Goal: Task Accomplishment & Management: Complete application form

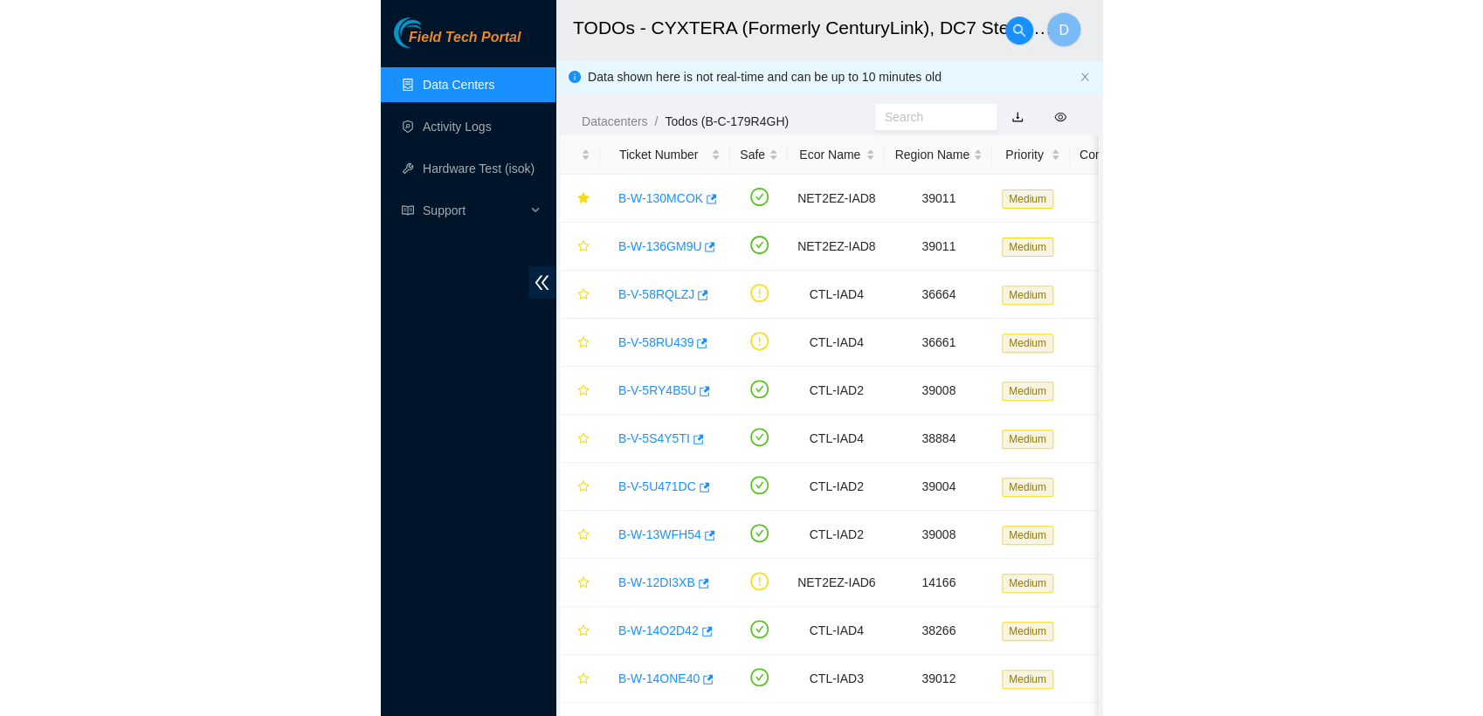
scroll to position [391, 0]
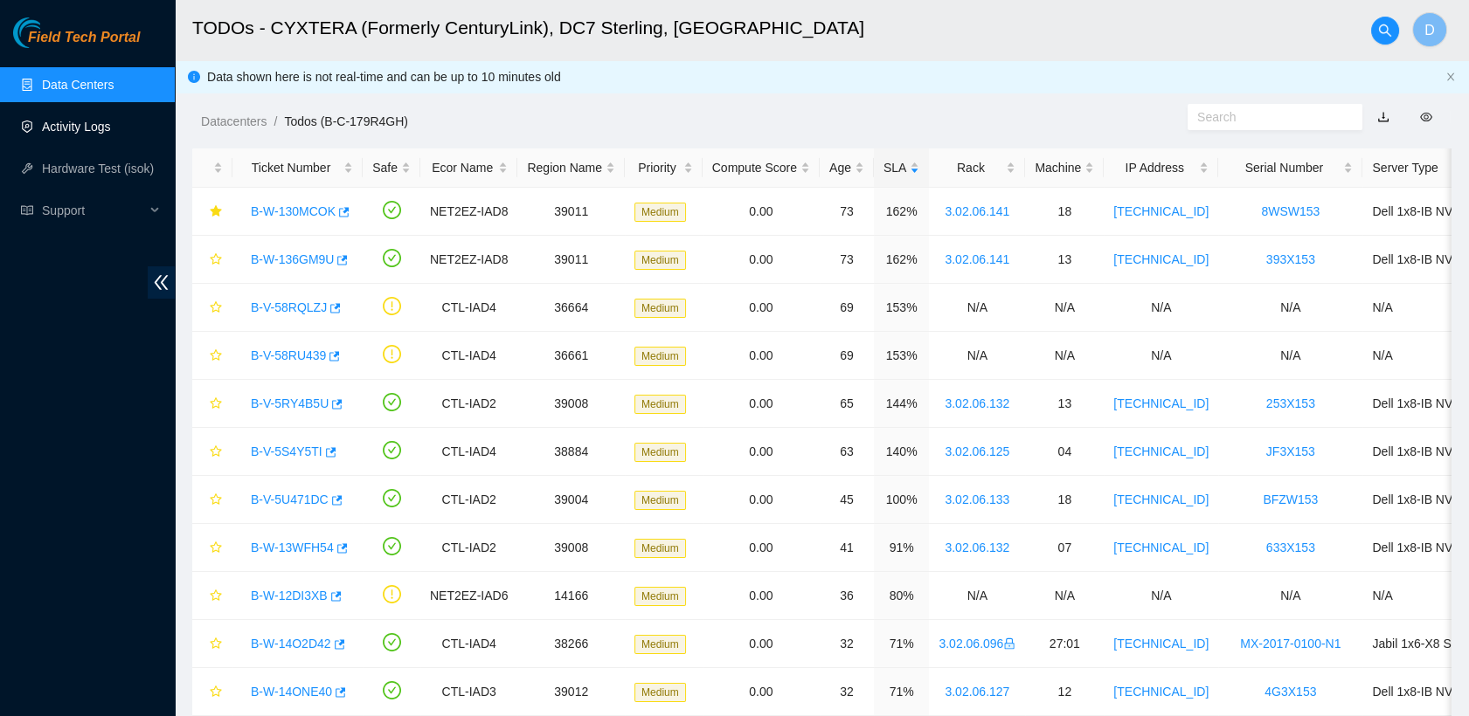
click at [111, 134] on link "Activity Logs" at bounding box center [76, 127] width 69 height 14
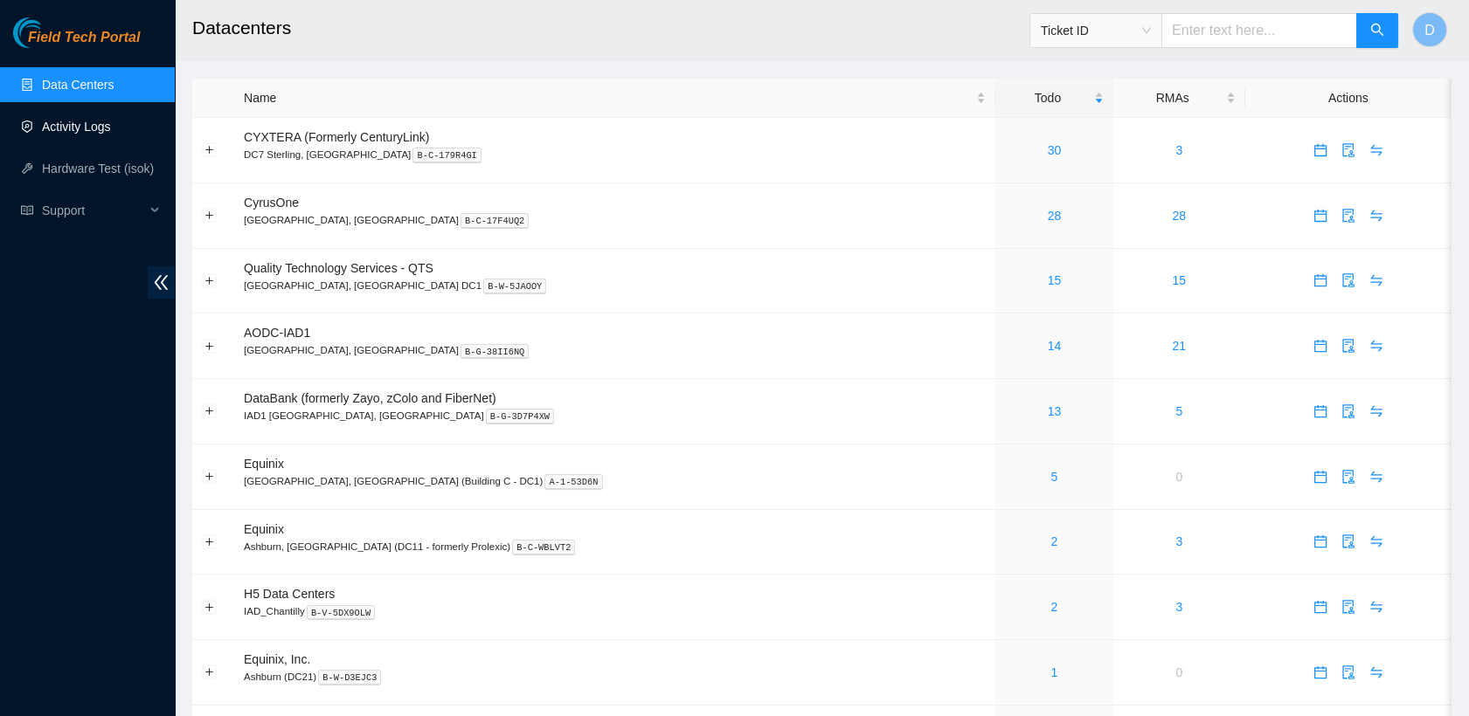
click at [94, 128] on link "Activity Logs" at bounding box center [76, 127] width 69 height 14
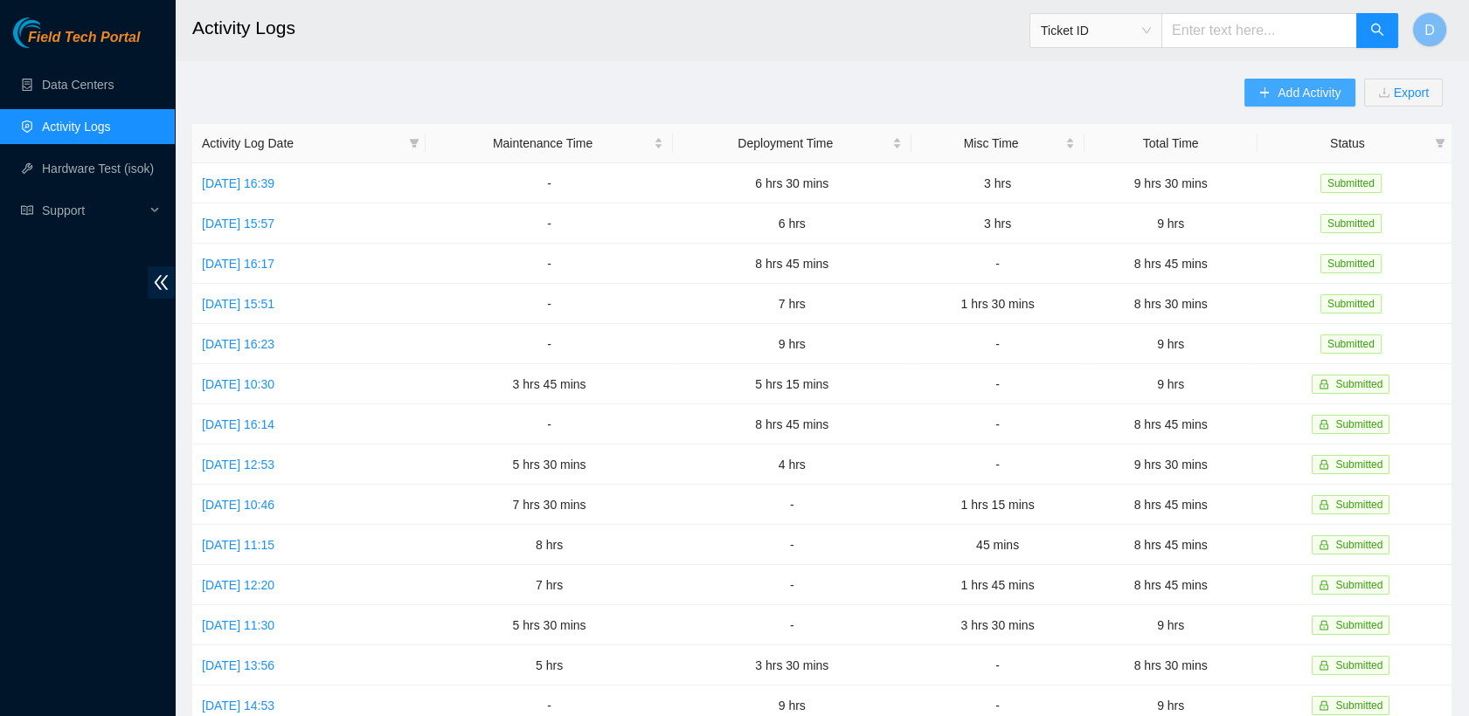
click at [1293, 86] on span "Add Activity" at bounding box center [1308, 92] width 63 height 19
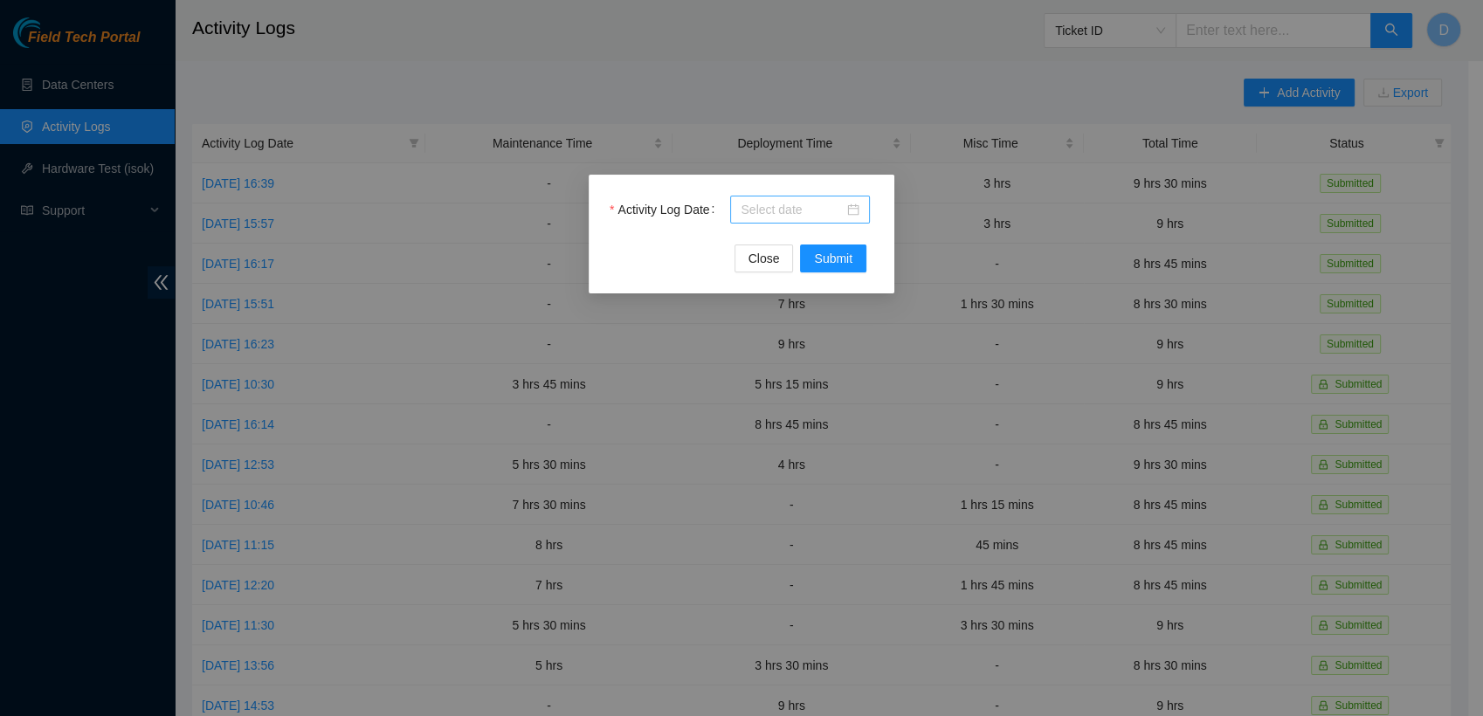
click at [815, 204] on input "Activity Log Date" at bounding box center [792, 209] width 103 height 19
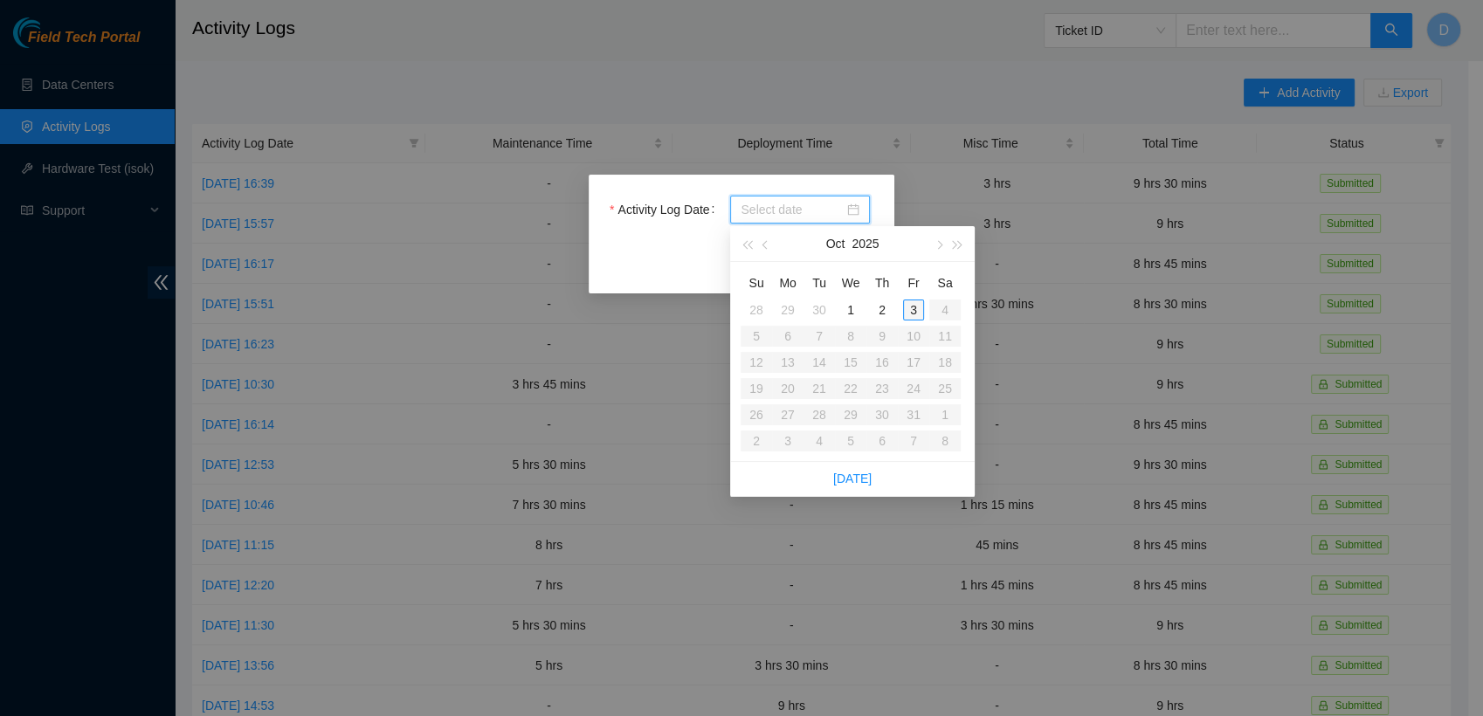
type input "2025-10-03"
click at [909, 319] on div "3" at bounding box center [913, 310] width 21 height 21
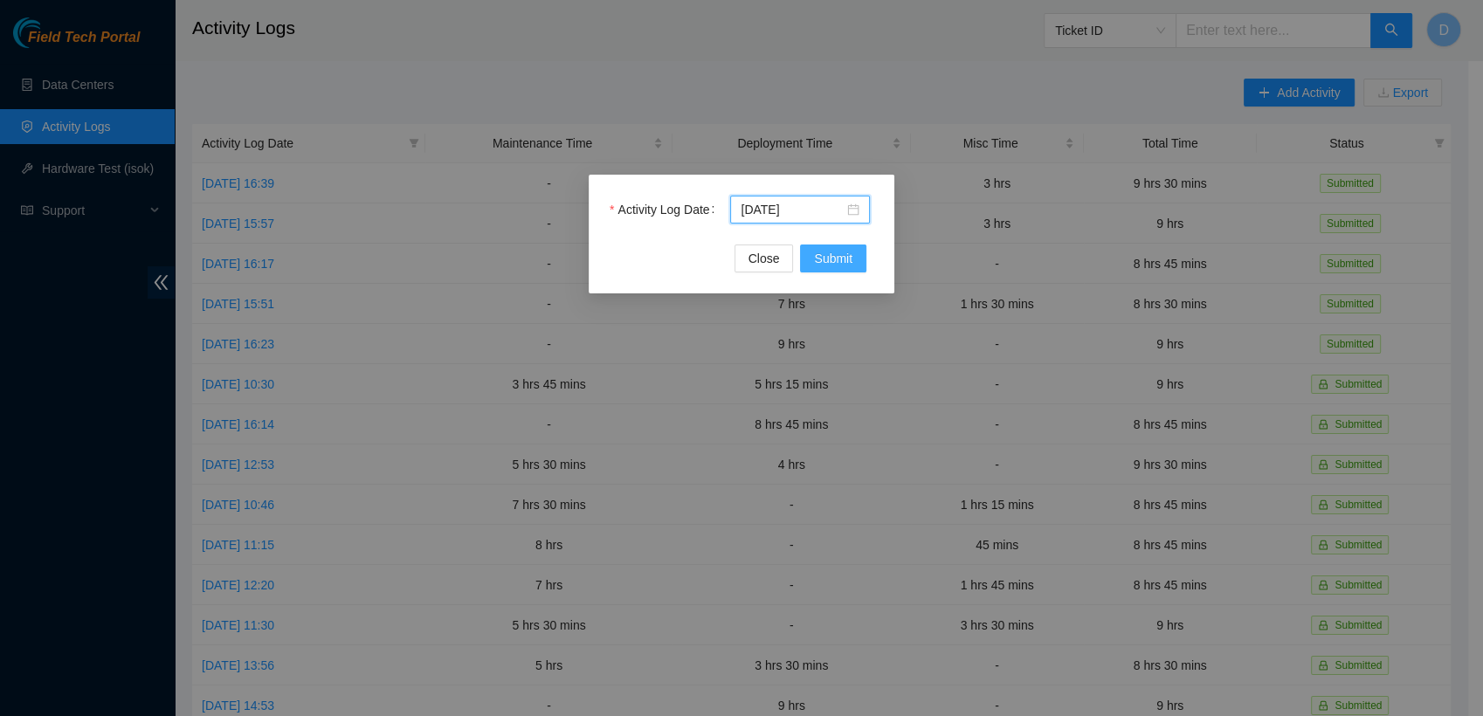
click at [826, 249] on span "Submit" at bounding box center [833, 258] width 38 height 19
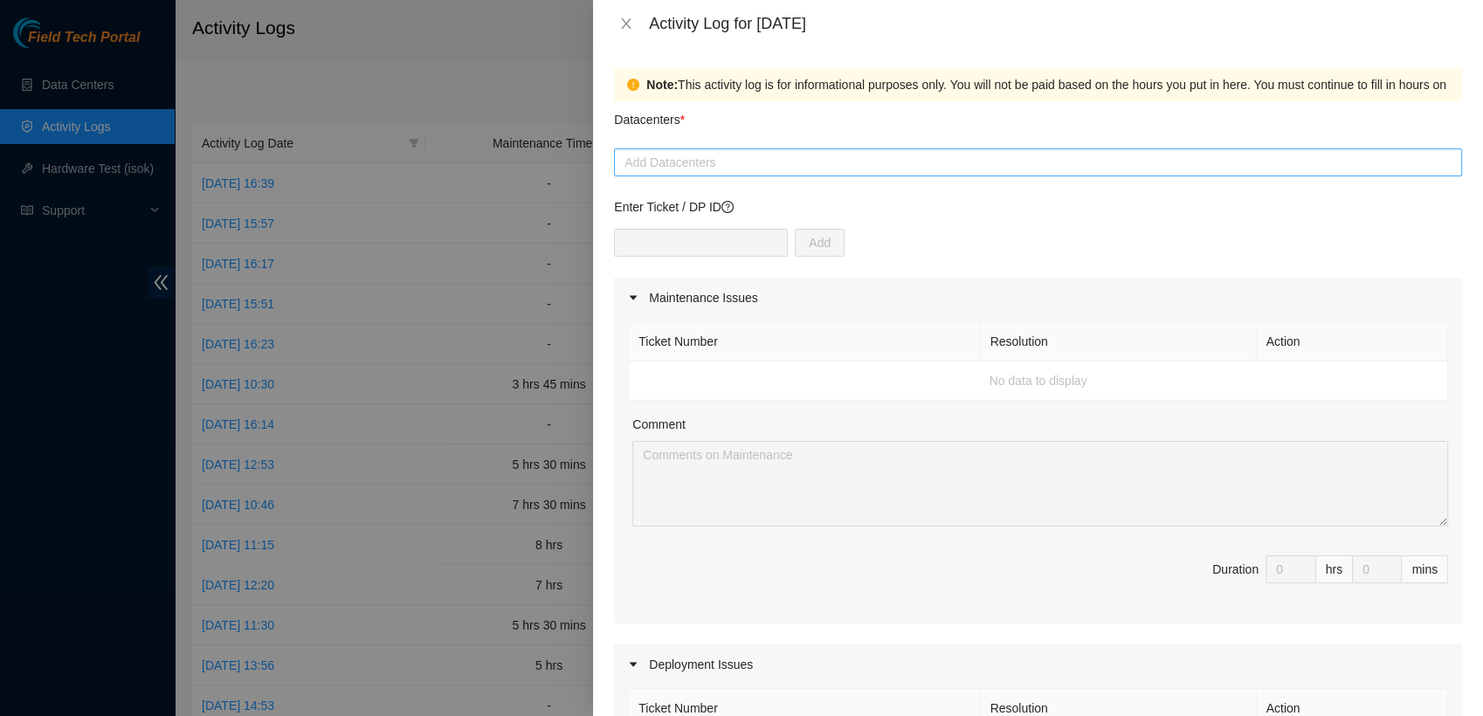
click at [722, 154] on div at bounding box center [1039, 162] width 840 height 21
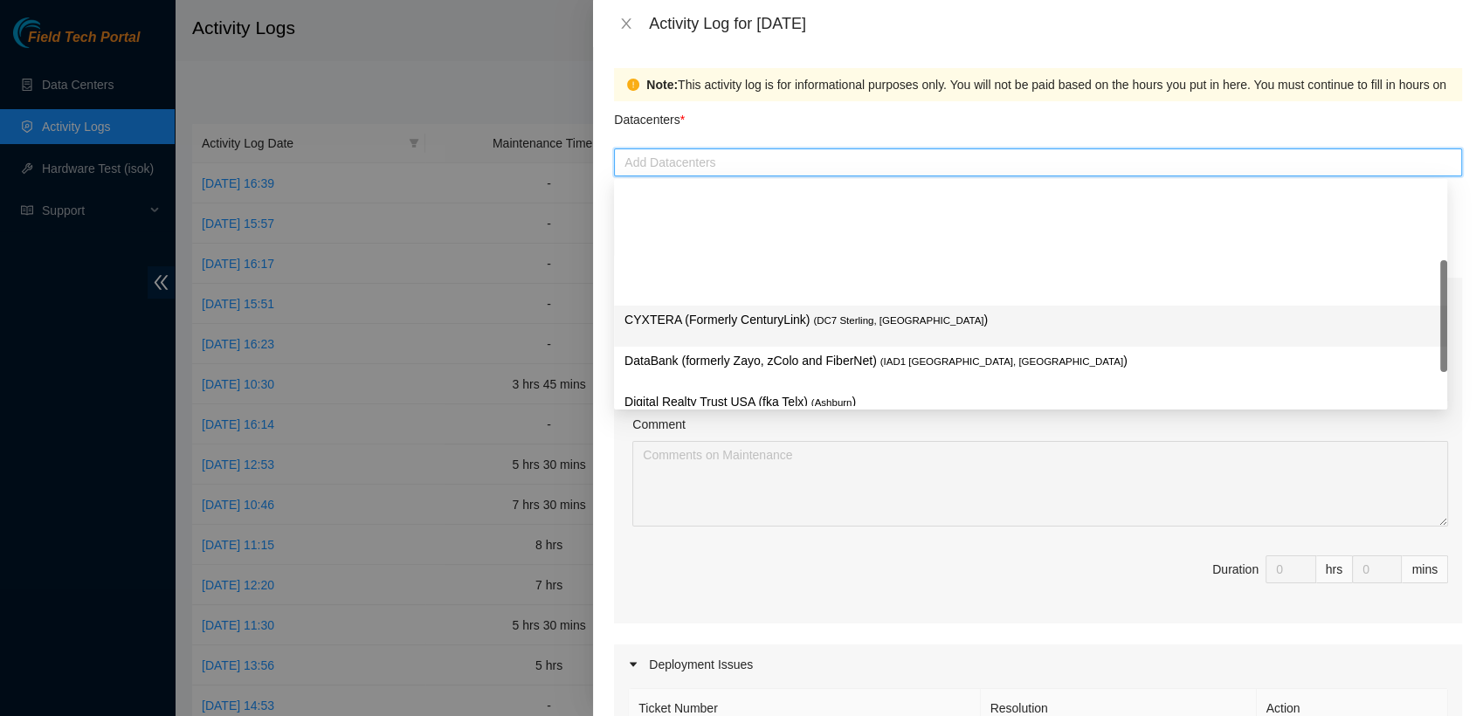
scroll to position [228, 0]
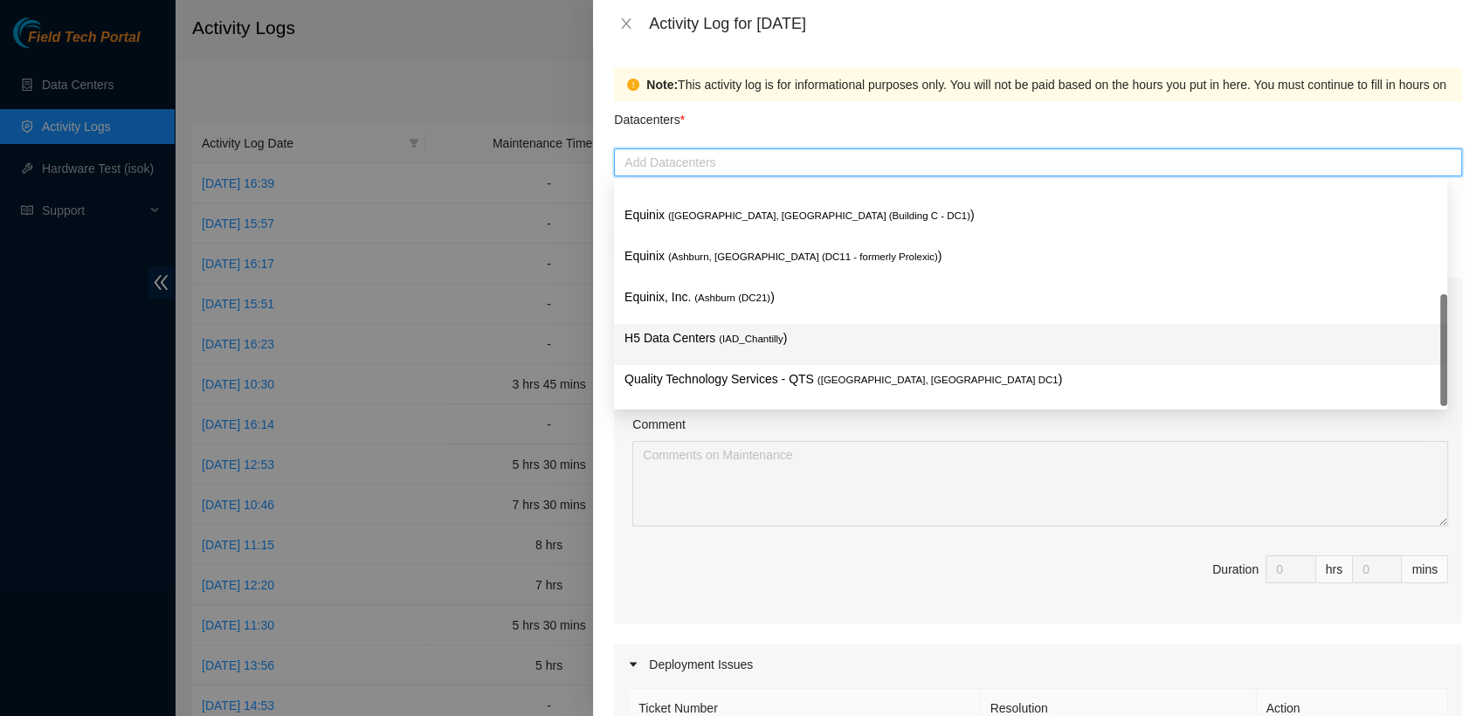
click at [795, 341] on p "H5 Data Centers ( IAD_Chantilly )" at bounding box center [1031, 338] width 812 height 20
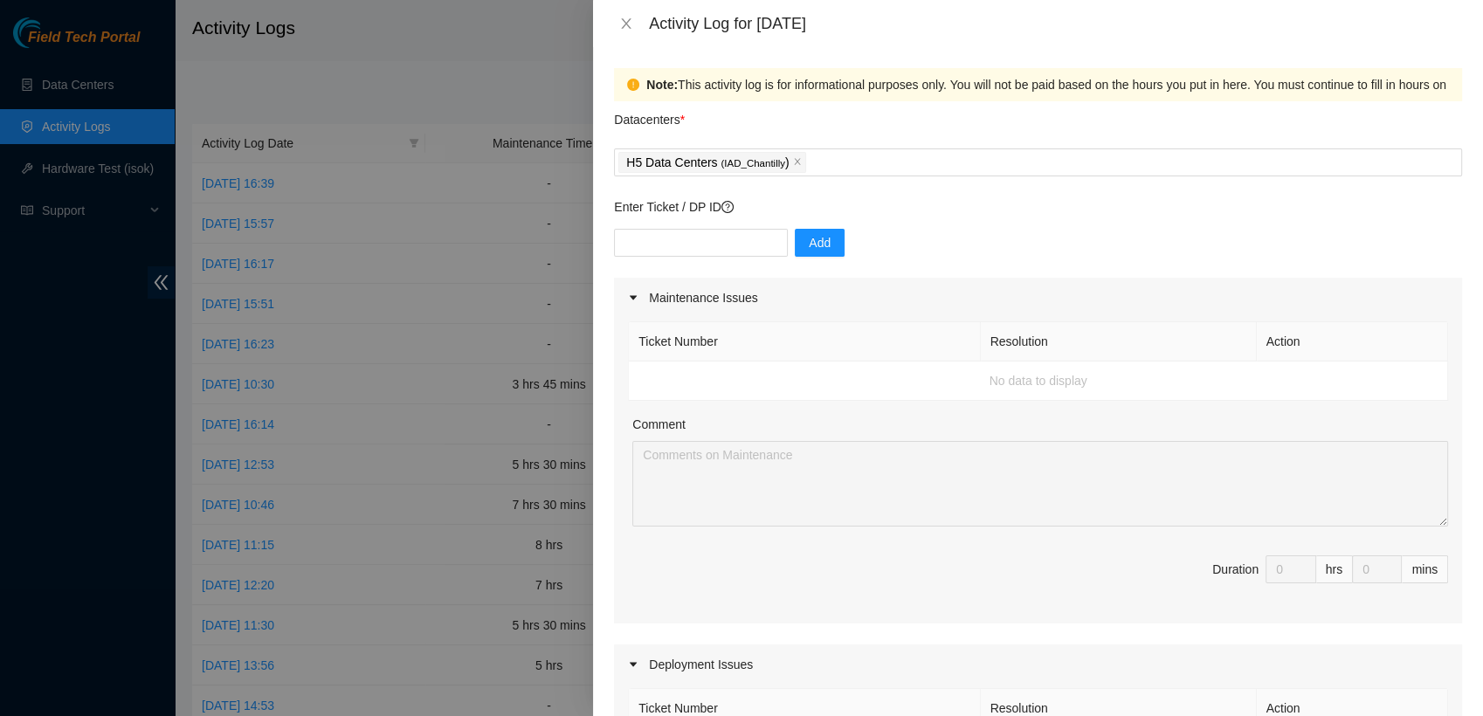
click at [916, 109] on div "Datacenters *" at bounding box center [1038, 124] width 848 height 47
click at [750, 237] on input "text" at bounding box center [701, 243] width 174 height 28
type input "DP85508"
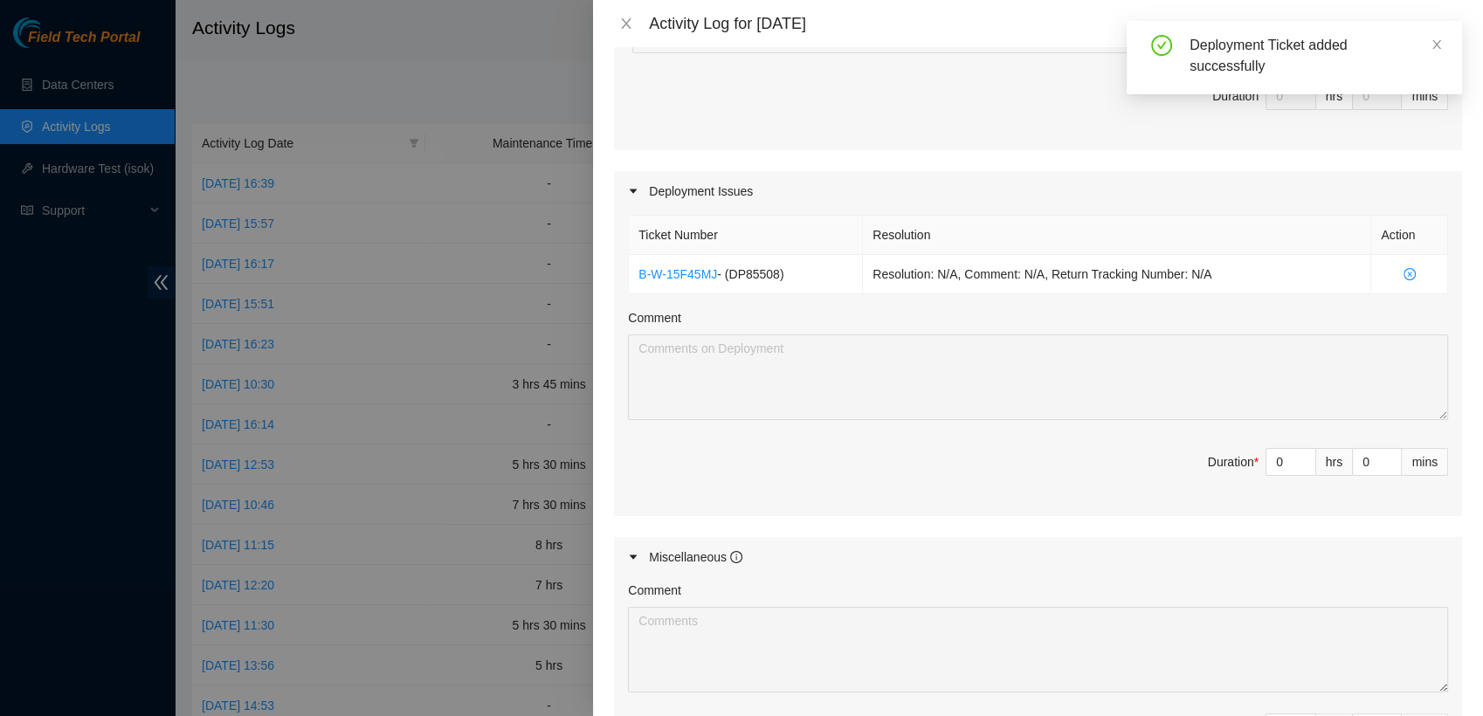
scroll to position [458, 0]
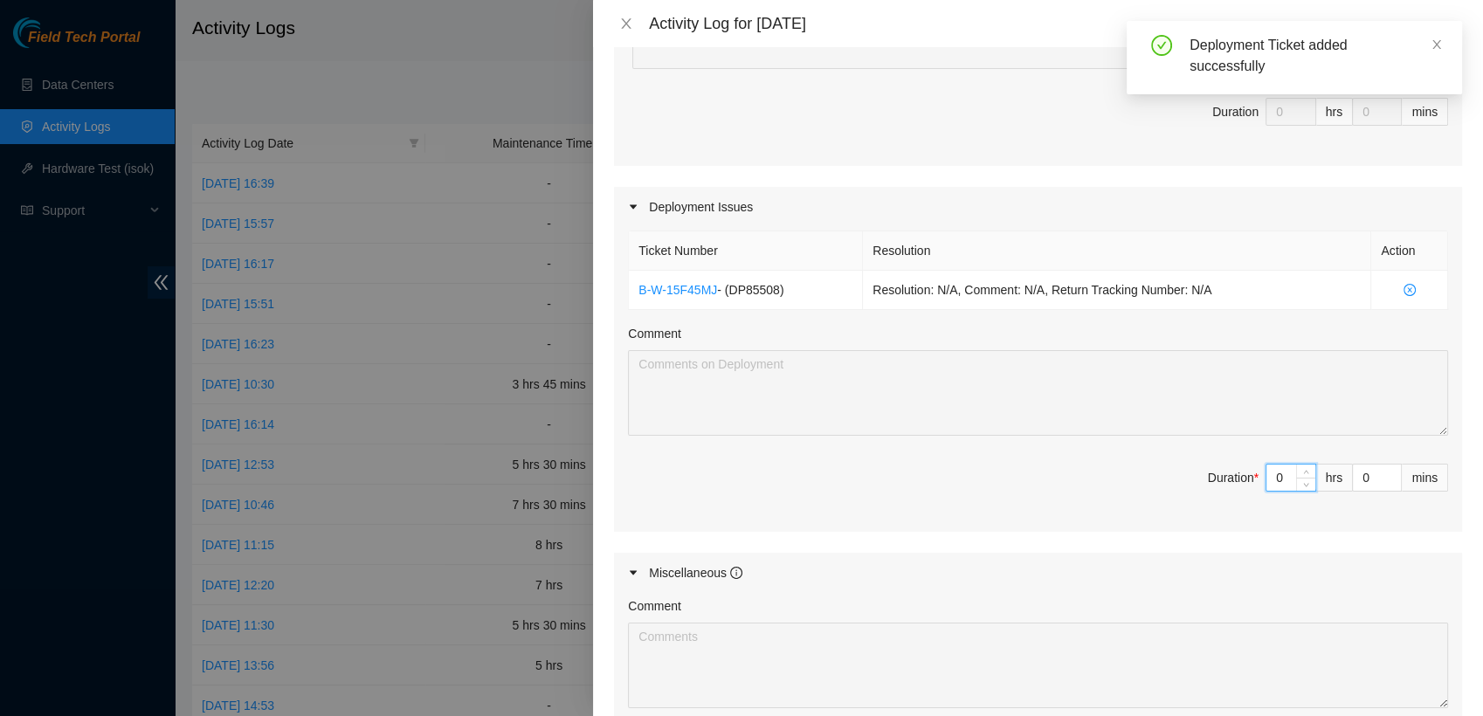
click at [1274, 482] on input "0" at bounding box center [1291, 478] width 49 height 26
type input "4"
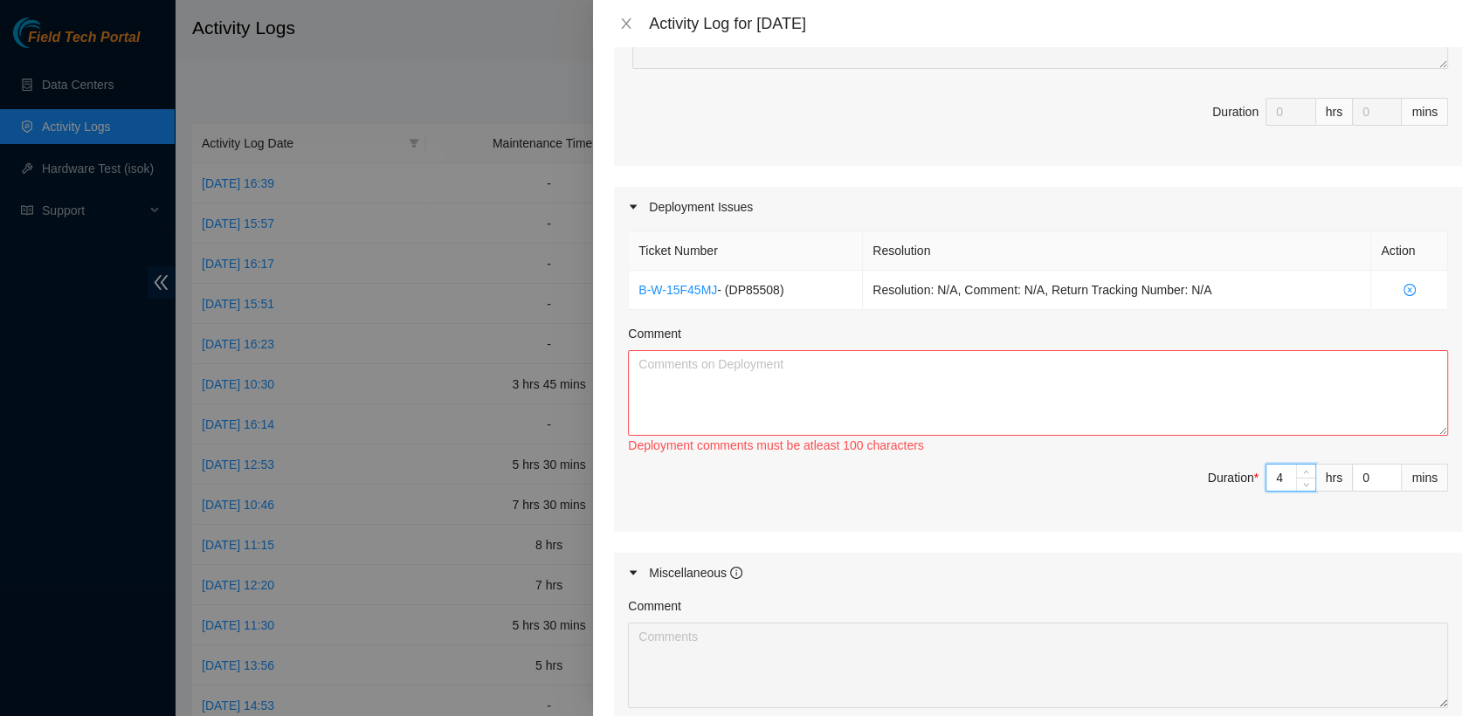
type input "4"
click at [955, 390] on textarea "Comment" at bounding box center [1038, 393] width 820 height 86
paste textarea "[nie-field-iad]DP85508 at H5"
paste textarea "Hi Milosz, - printed/ attached all uplink labels - attached drive sled stickers…"
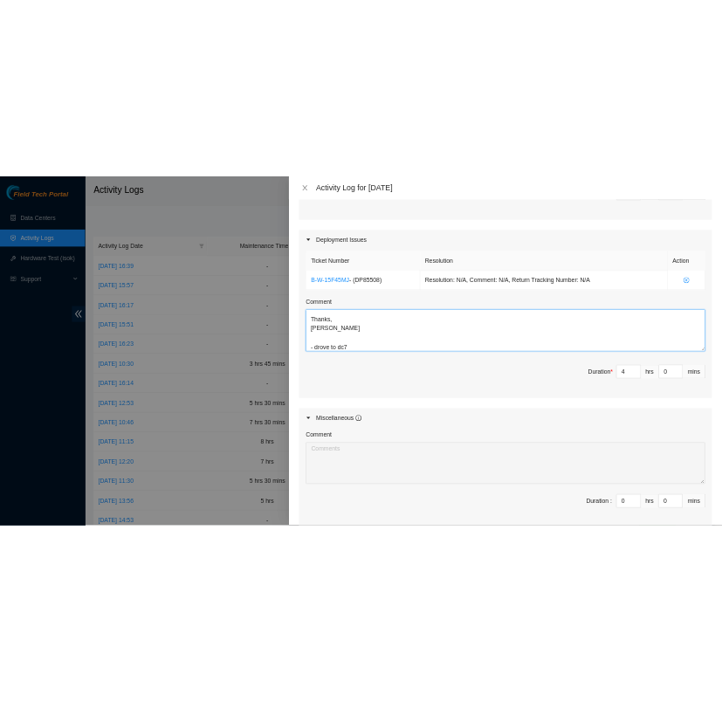
scroll to position [729, 0]
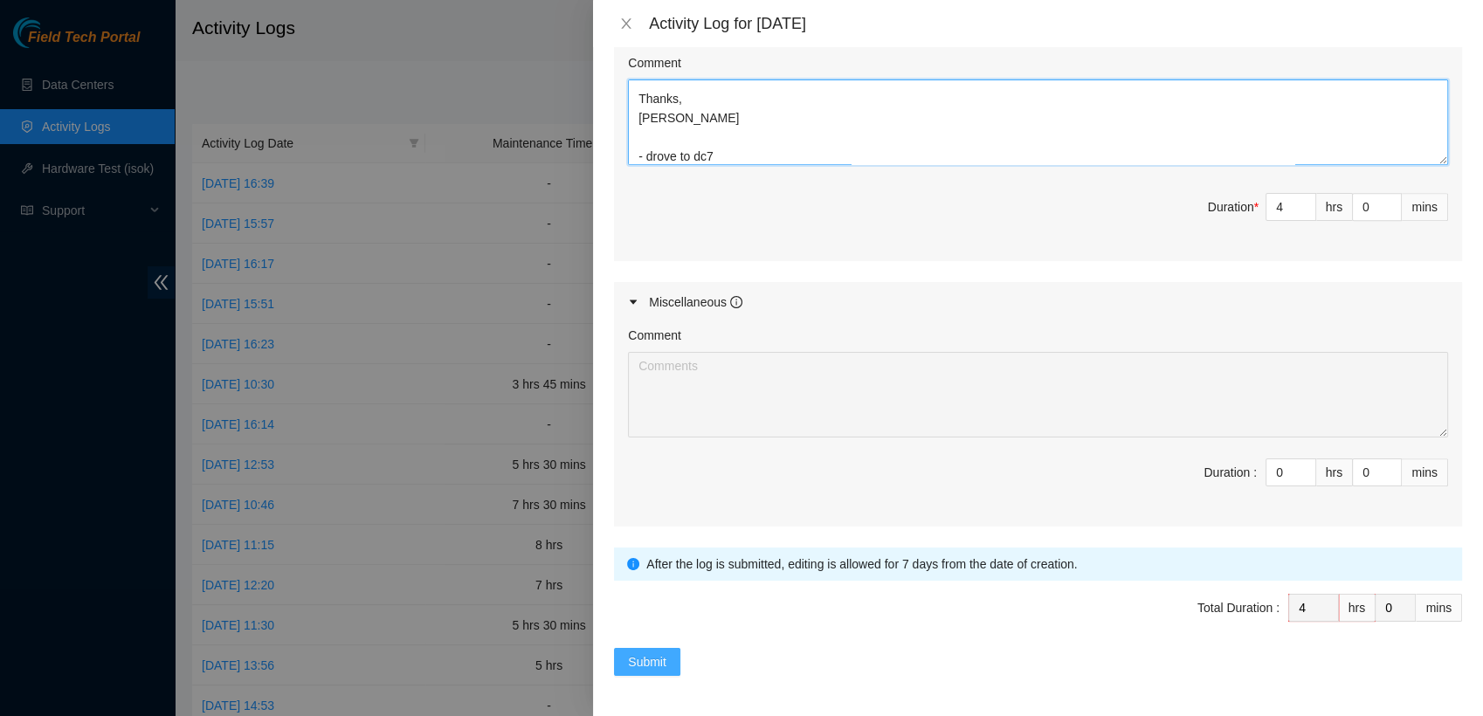
type textarea "[nie-field-iad]DP85508 at H5 Hi Milosz, - printed/ attached all uplink labels -…"
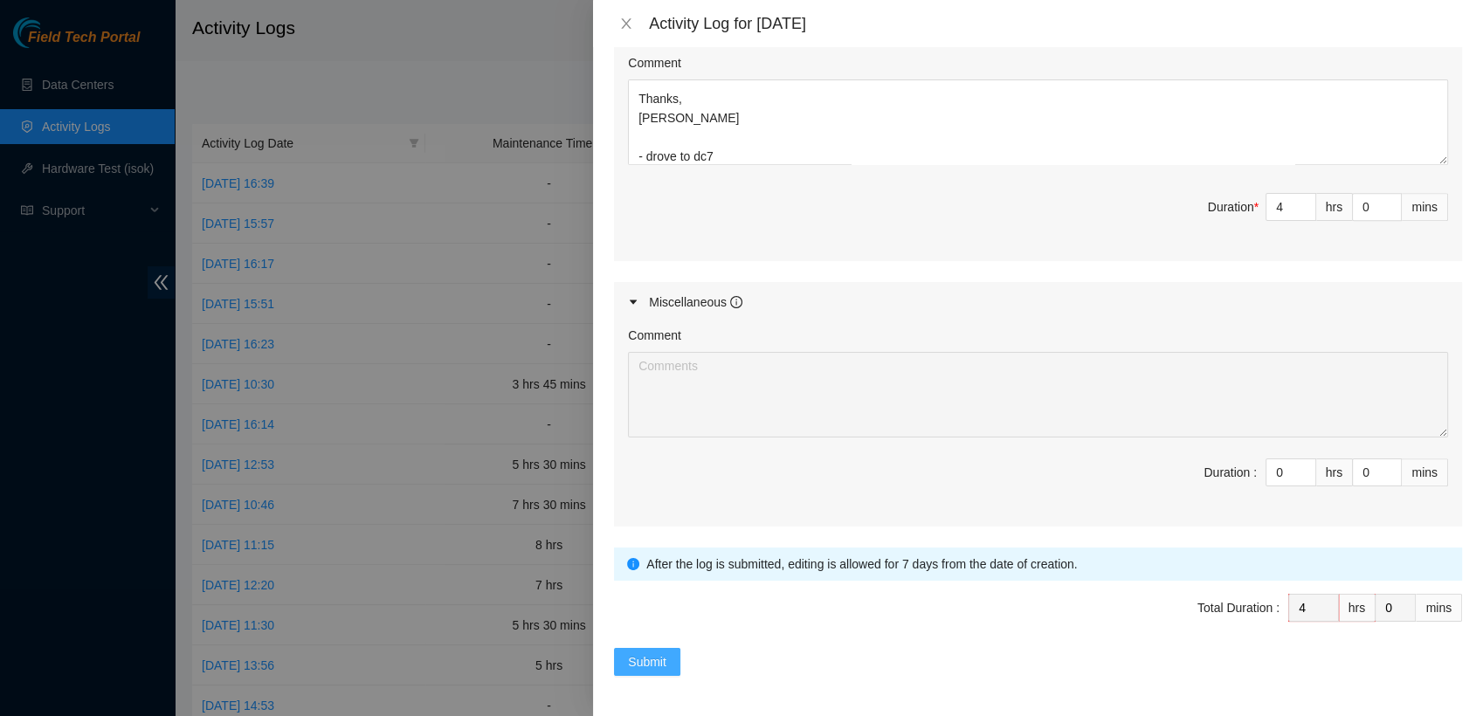
click at [664, 669] on span "Submit" at bounding box center [647, 662] width 38 height 19
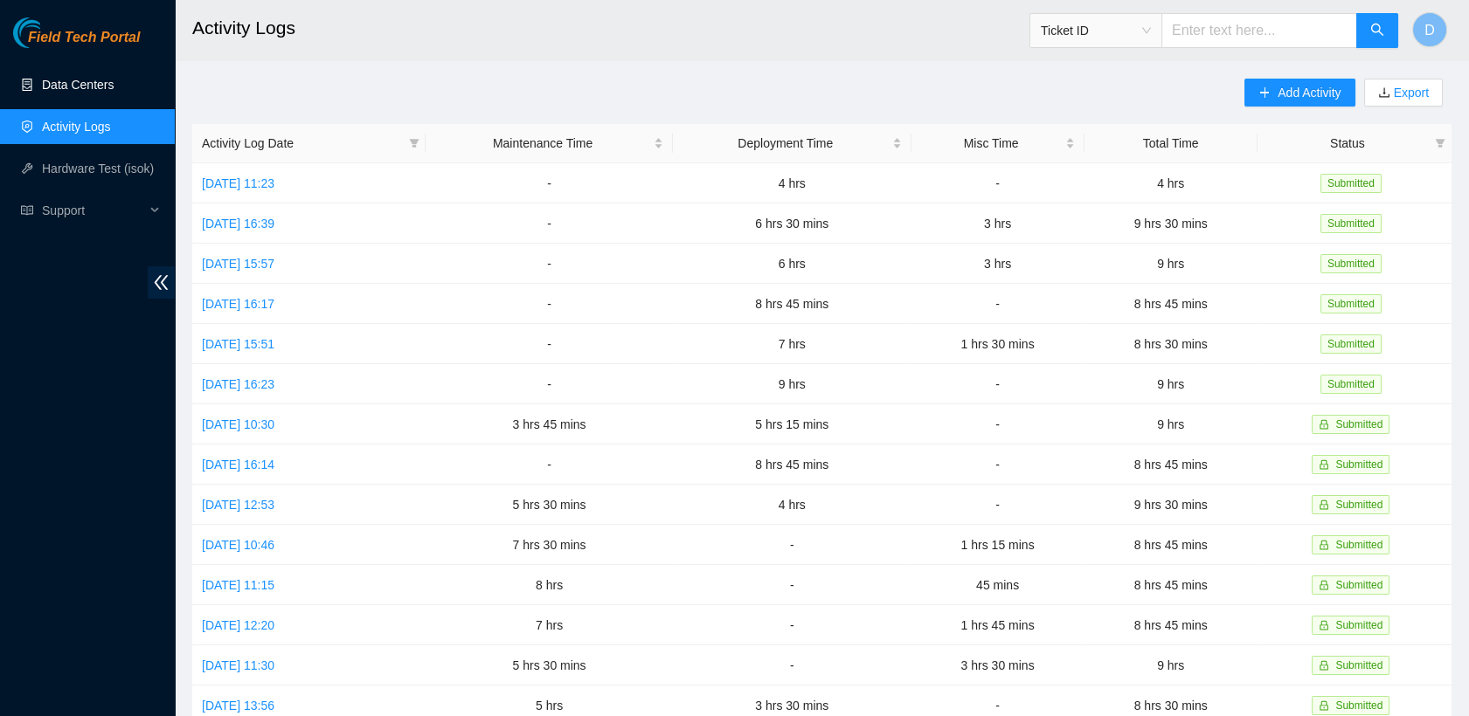
click at [114, 79] on link "Data Centers" at bounding box center [78, 85] width 72 height 14
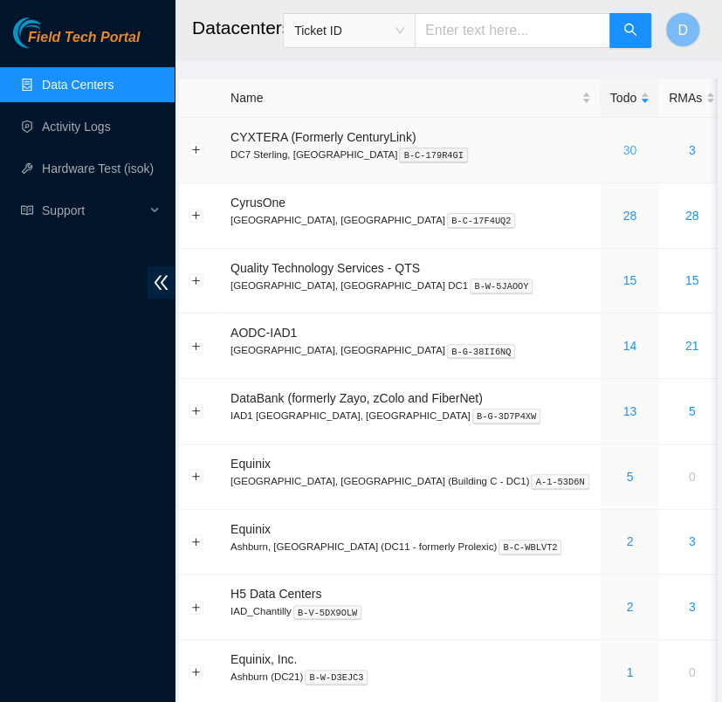
click at [623, 151] on link "30" at bounding box center [630, 150] width 14 height 14
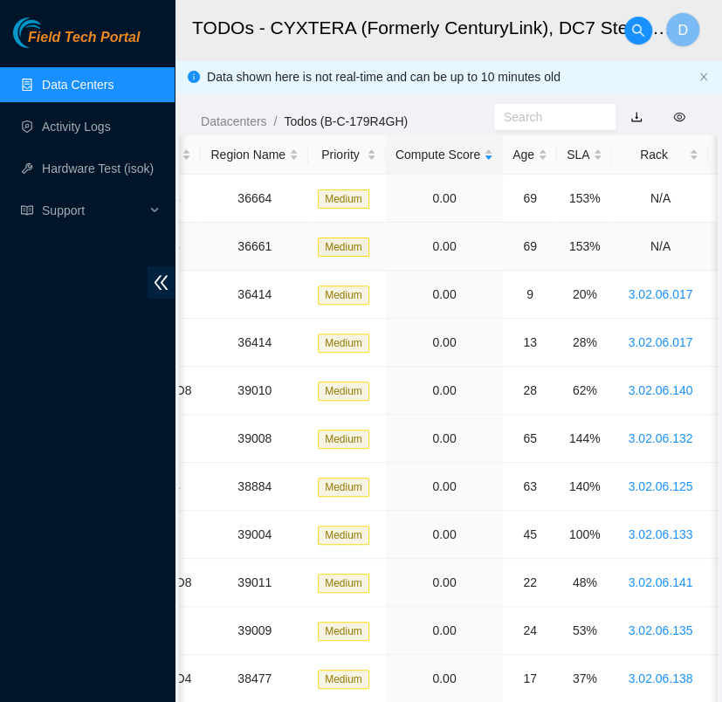
scroll to position [0, 305]
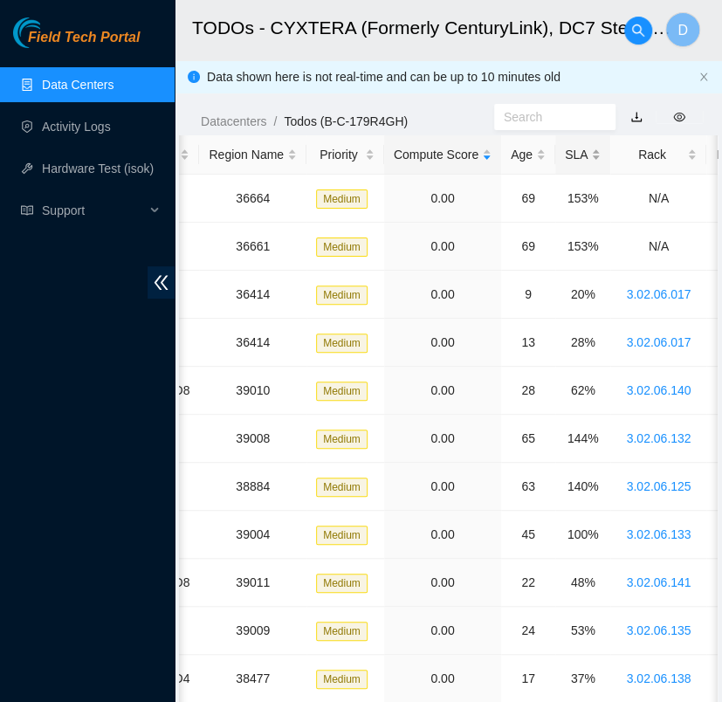
click at [566, 145] on div "SLA" at bounding box center [583, 154] width 36 height 19
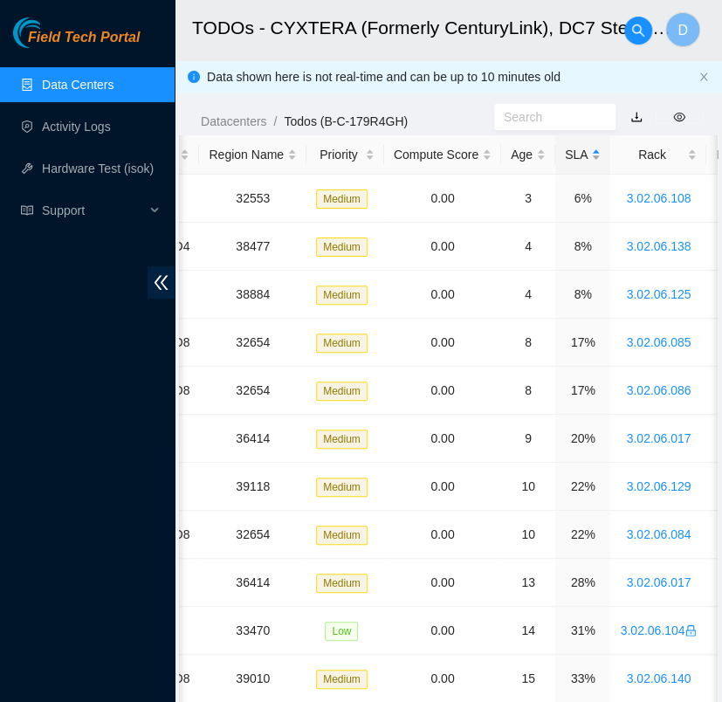
click at [566, 145] on div "SLA" at bounding box center [583, 154] width 36 height 19
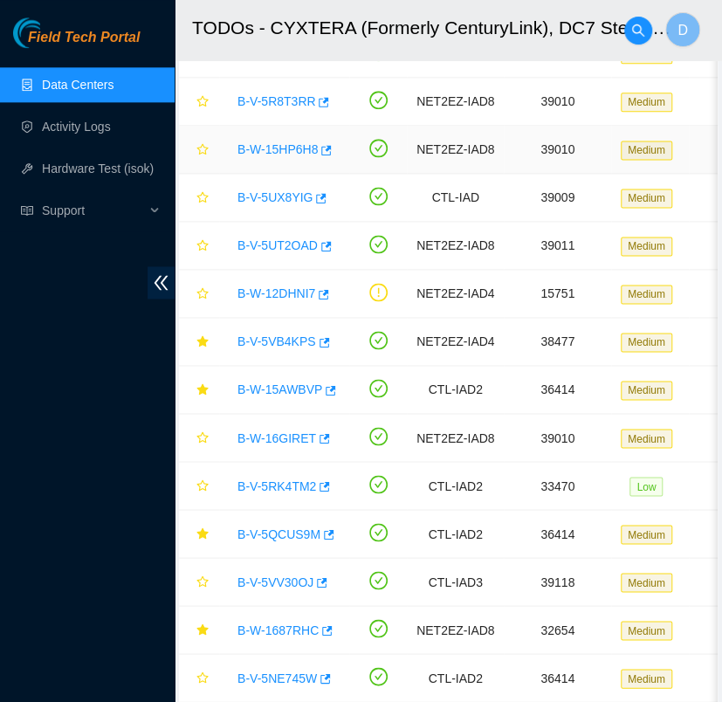
scroll to position [674, 0]
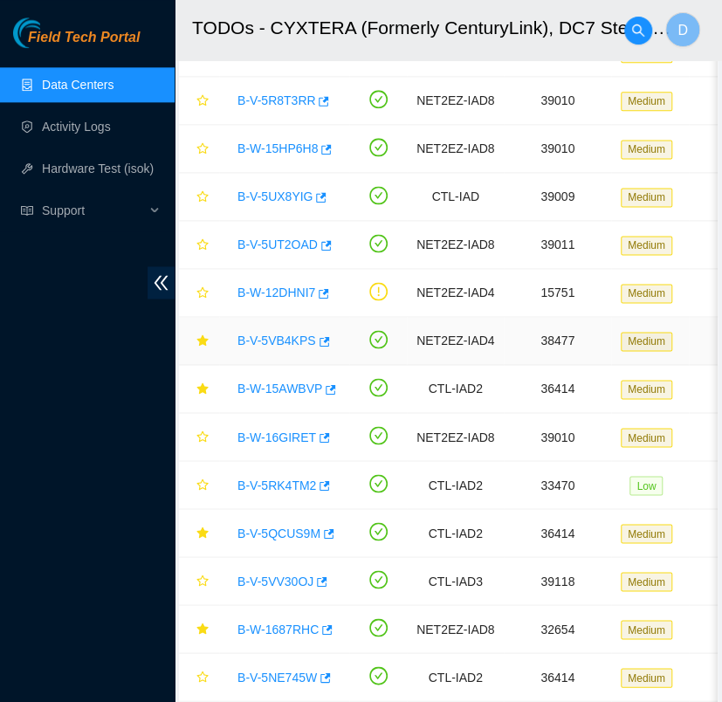
click at [294, 342] on link "B-V-5VB4KPS" at bounding box center [277, 341] width 79 height 14
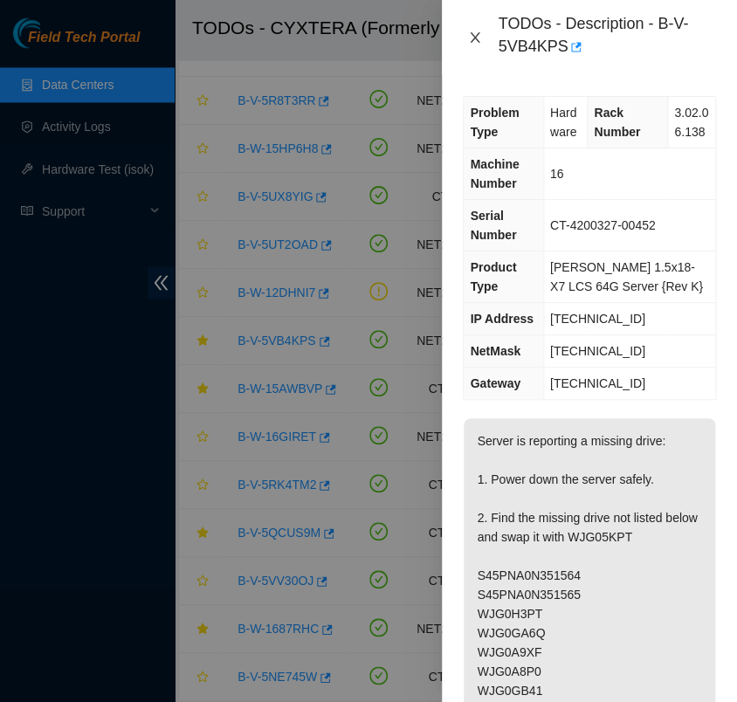
click at [478, 35] on icon "close" at bounding box center [475, 38] width 14 height 14
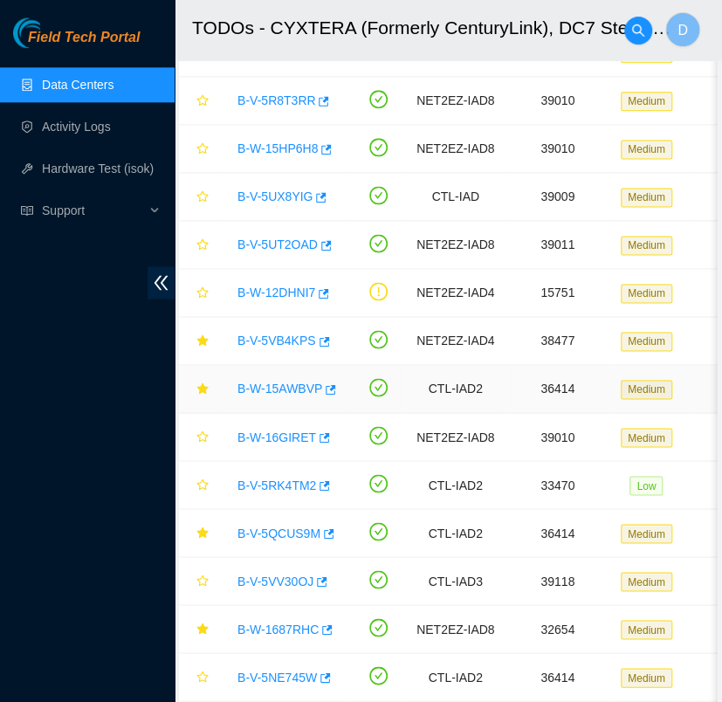
click at [275, 384] on link "B-W-15AWBVP" at bounding box center [280, 389] width 85 height 14
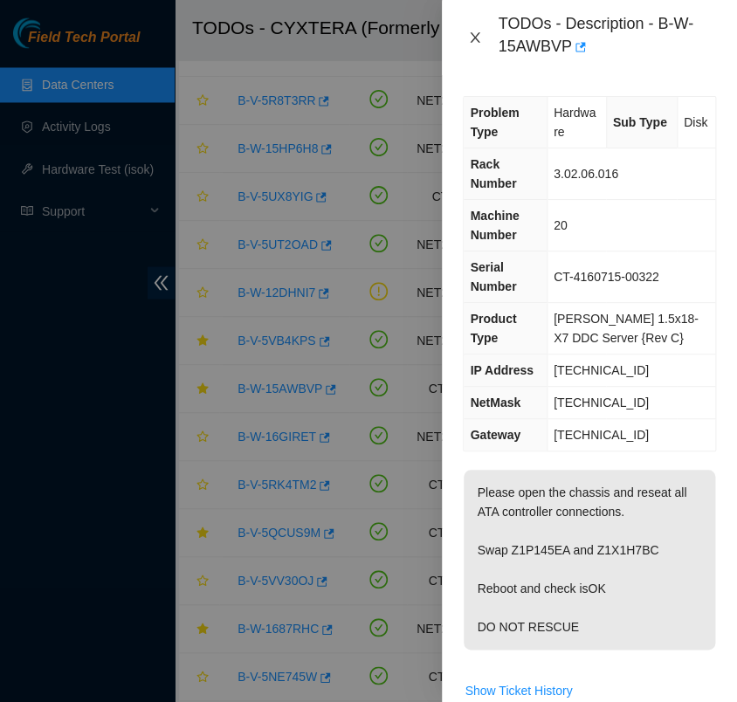
click at [475, 38] on icon "close" at bounding box center [476, 37] width 10 height 10
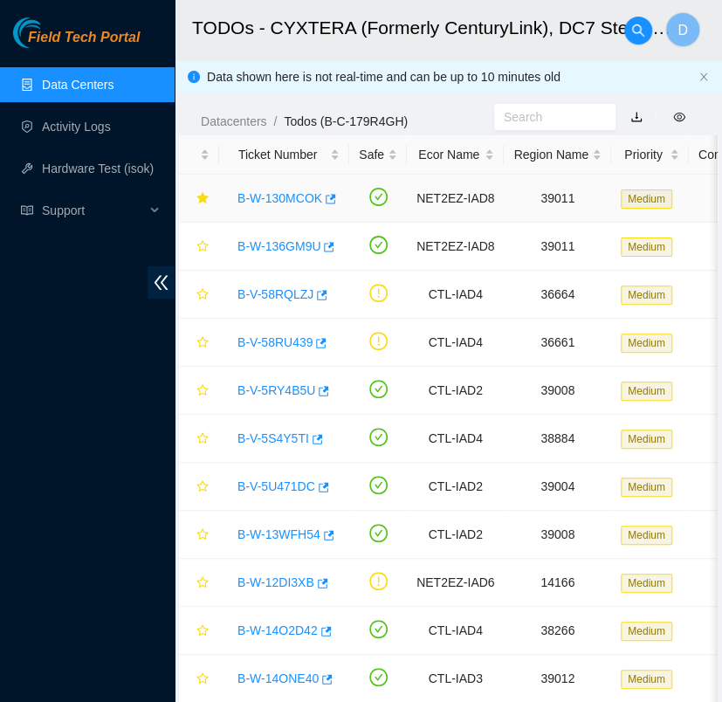
click at [298, 199] on link "B-W-130MCOK" at bounding box center [280, 198] width 85 height 14
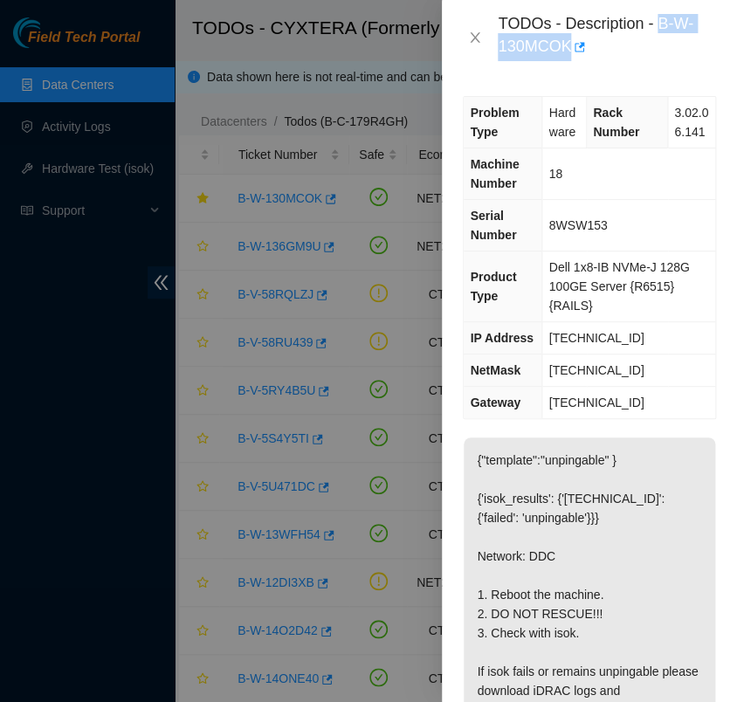
drag, startPoint x: 566, startPoint y: 45, endPoint x: 660, endPoint y: 22, distance: 96.2
click at [660, 22] on div "TODOs - Description - B-W-130MCOK" at bounding box center [607, 37] width 218 height 47
copy div "B-W-130MCOK"
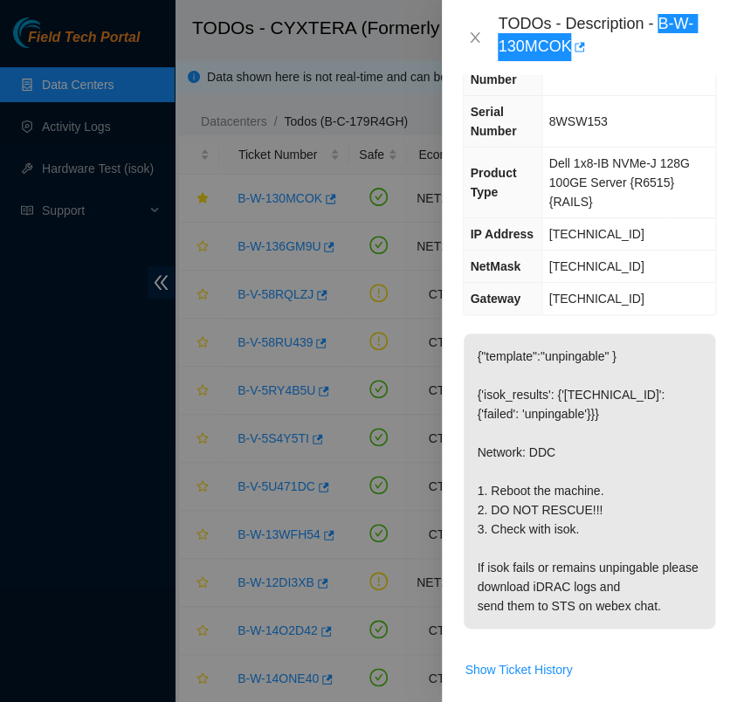
scroll to position [0, 10]
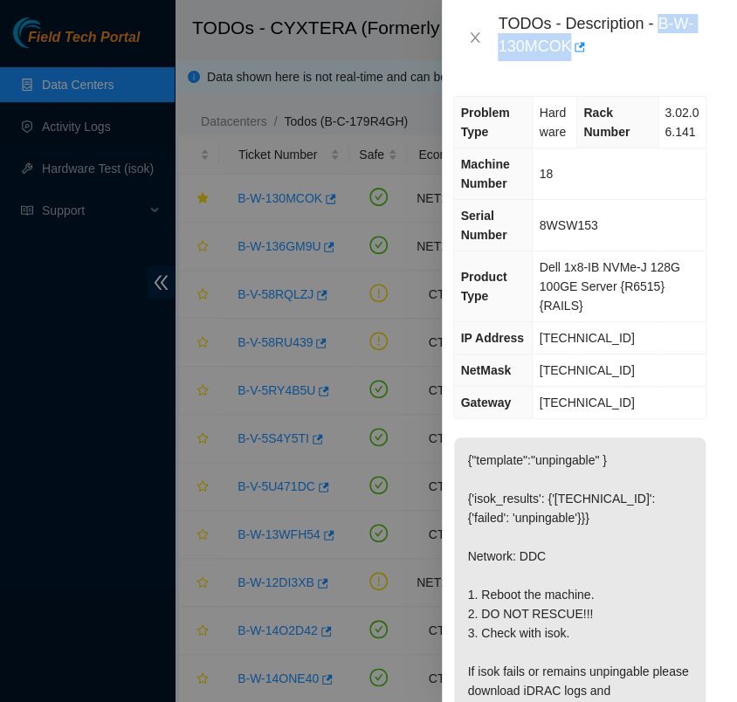
click at [266, 447] on div at bounding box center [368, 351] width 737 height 702
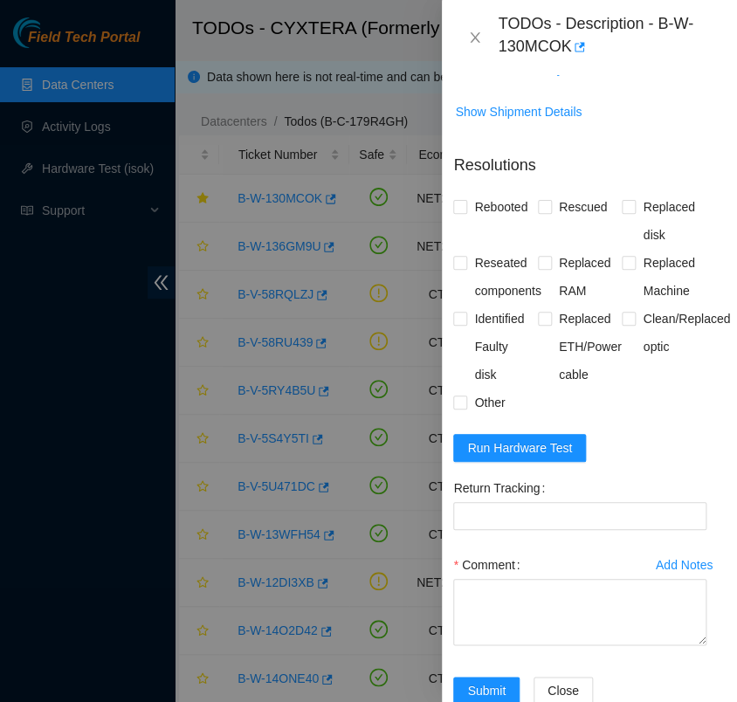
scroll to position [783, 10]
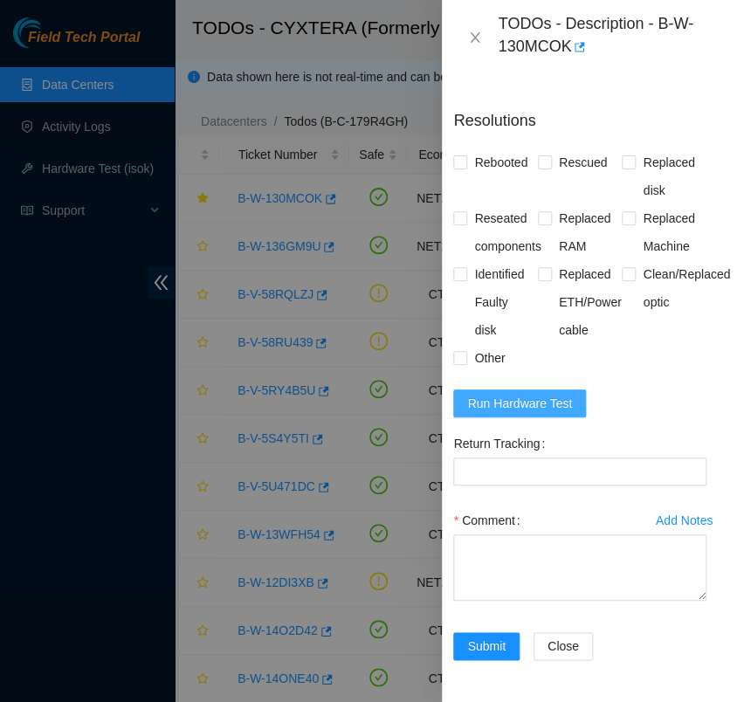
click at [546, 396] on span "Run Hardware Test" at bounding box center [519, 403] width 105 height 19
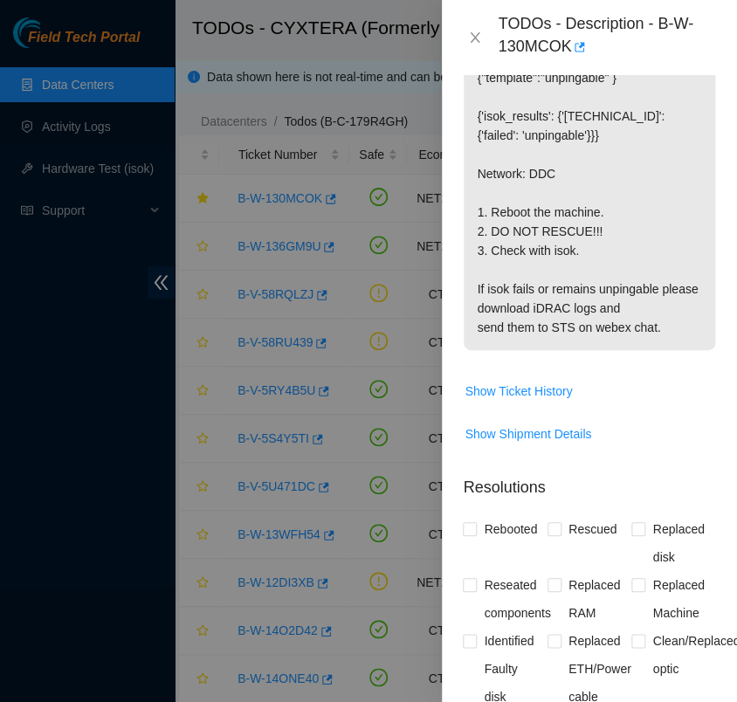
scroll to position [856, 0]
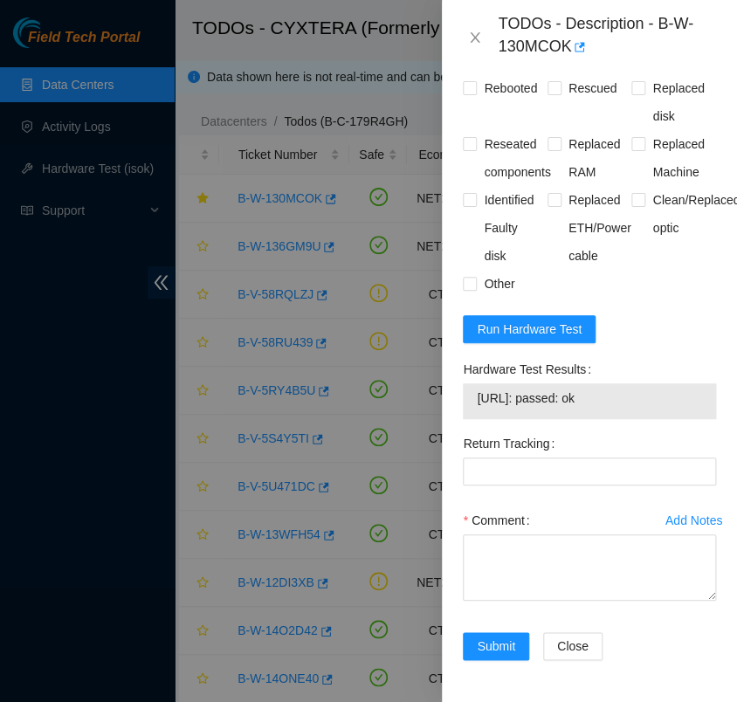
click at [580, 389] on span "23.220.148.40: passed: ok" at bounding box center [589, 398] width 225 height 19
copy span "23.220.148.40: passed: ok"
click at [646, 332] on form "Resolutions Rebooted Rescued Replaced disk Reseated components Replaced RAM Rep…" at bounding box center [589, 351] width 253 height 660
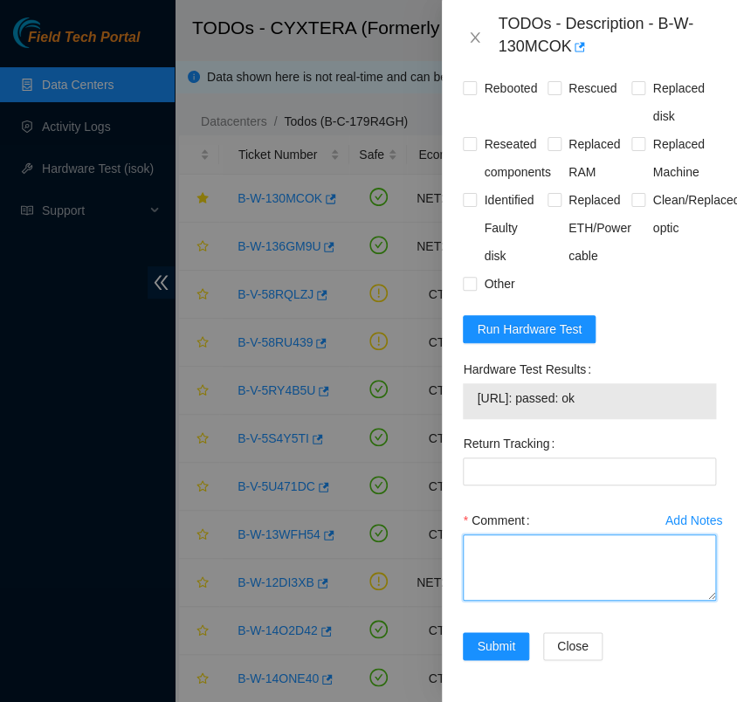
click at [503, 543] on textarea "Comment" at bounding box center [589, 568] width 253 height 66
paste textarea "- verified rack and machine sn - reboot - ran isok 23.220.148.40: passed: ok"
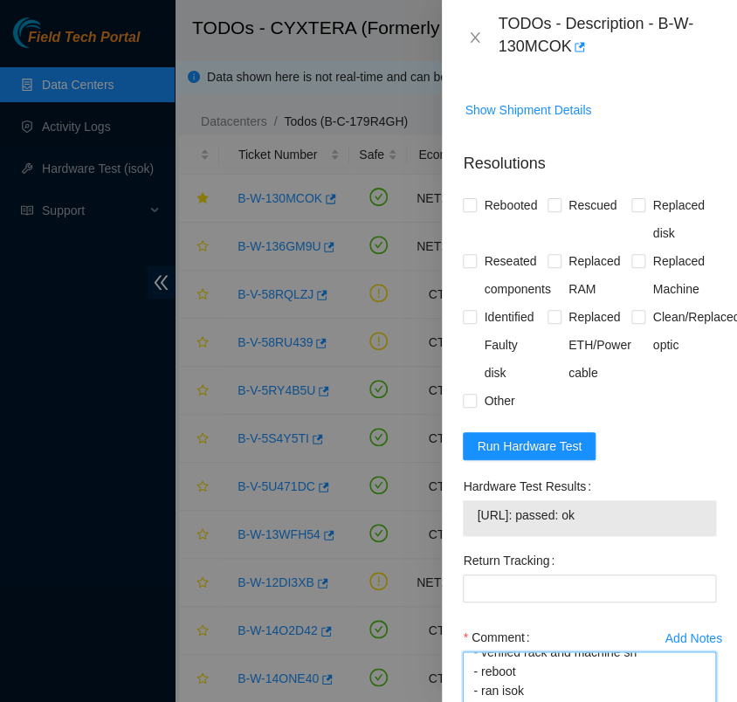
scroll to position [705, 0]
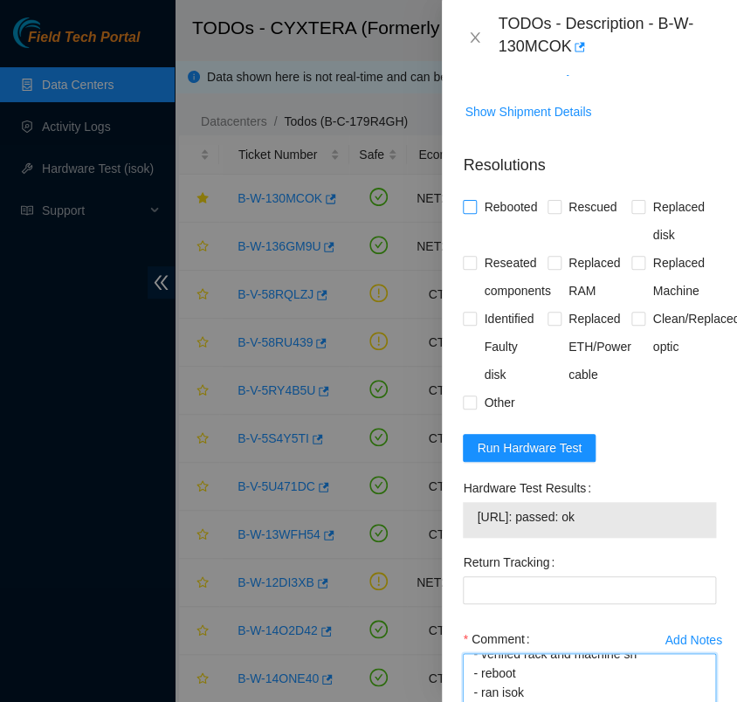
type textarea "- verified rack and machine sn - reboot - ran isok 23.220.148.40: passed: ok"
click at [472, 212] on input "Rebooted" at bounding box center [469, 206] width 12 height 12
checkbox input "true"
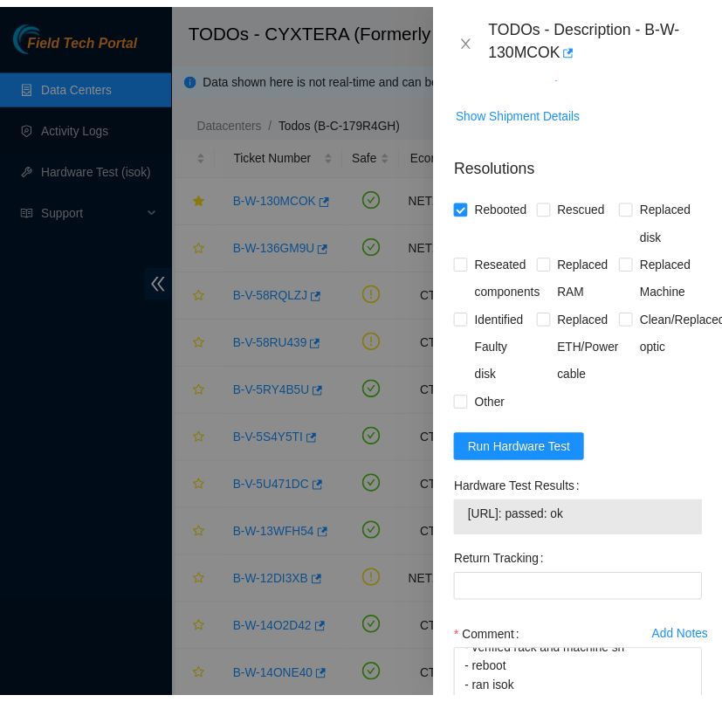
scroll to position [856, 0]
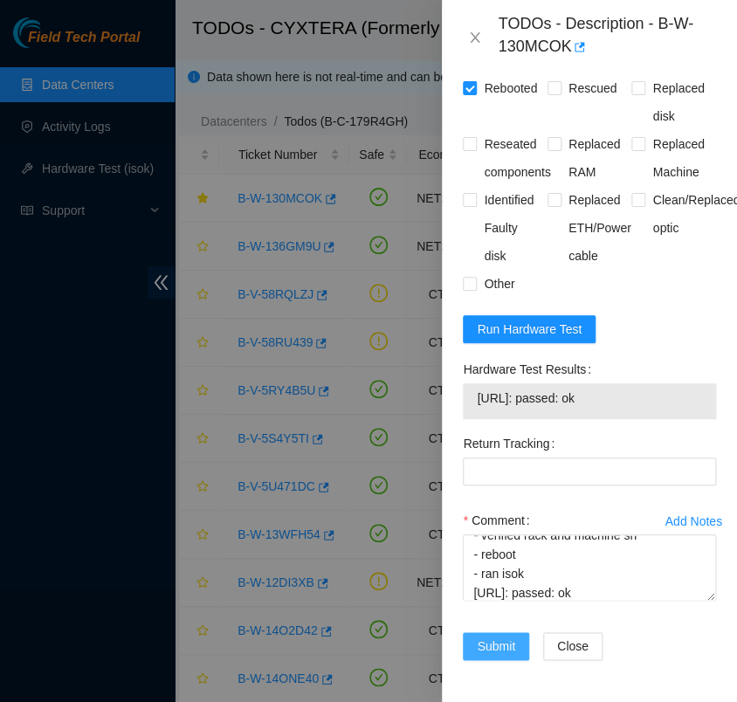
click at [497, 637] on span "Submit" at bounding box center [496, 646] width 38 height 19
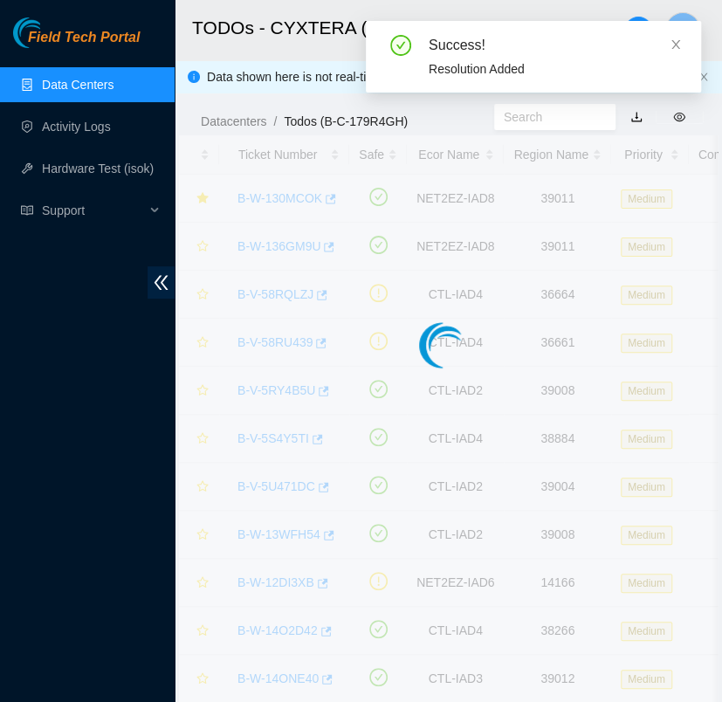
click at [618, 577] on body "Field Tech Portal Data Centers Activity Logs Hardware Test (isok) Support TODOs…" at bounding box center [361, 351] width 722 height 702
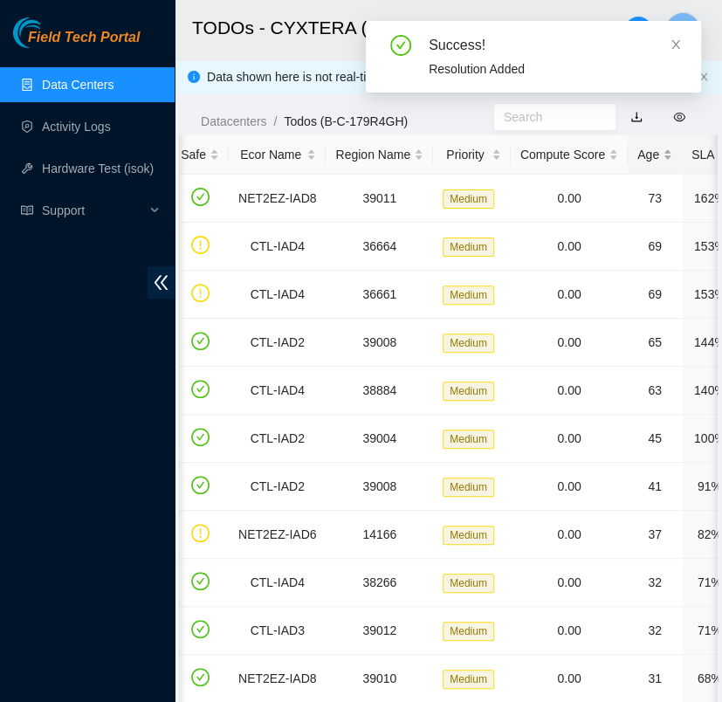
scroll to position [0, 196]
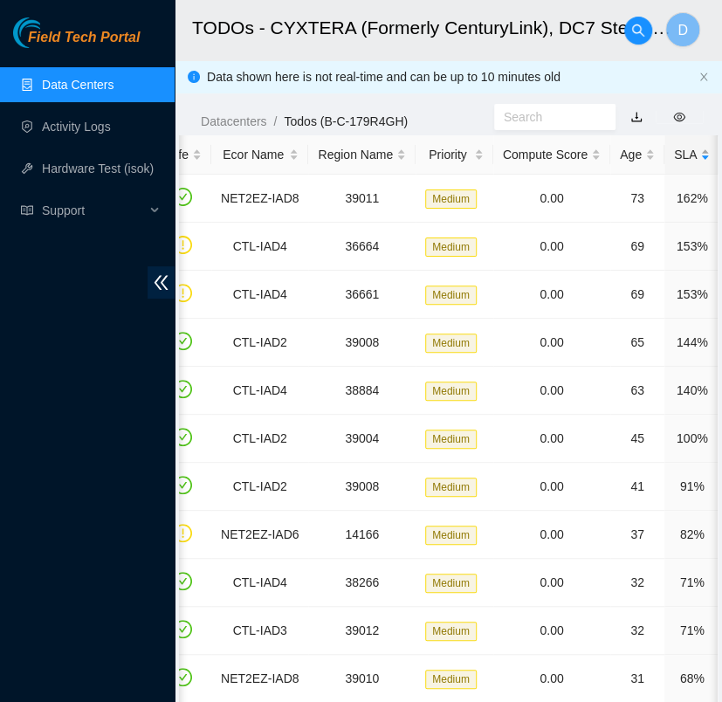
click at [677, 160] on div "SLA" at bounding box center [692, 154] width 36 height 19
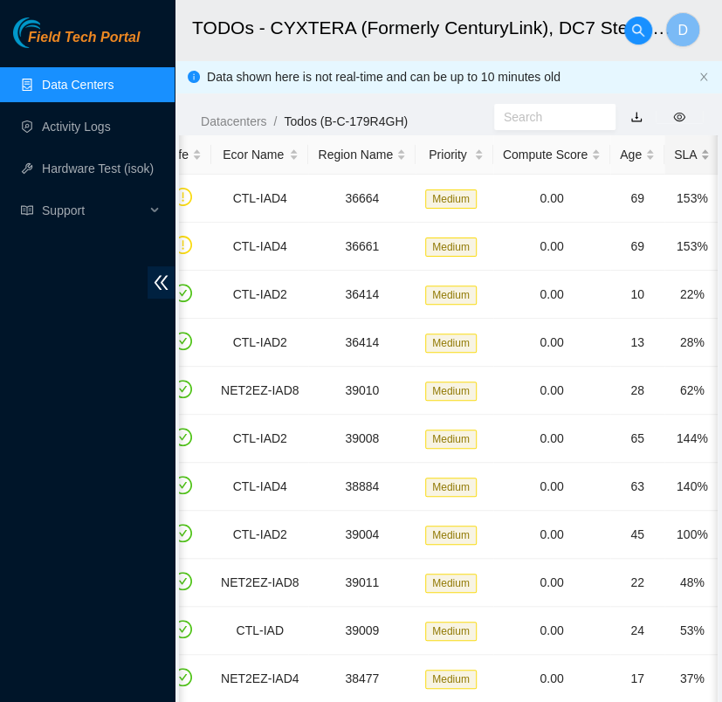
click at [677, 160] on div "SLA" at bounding box center [692, 154] width 36 height 19
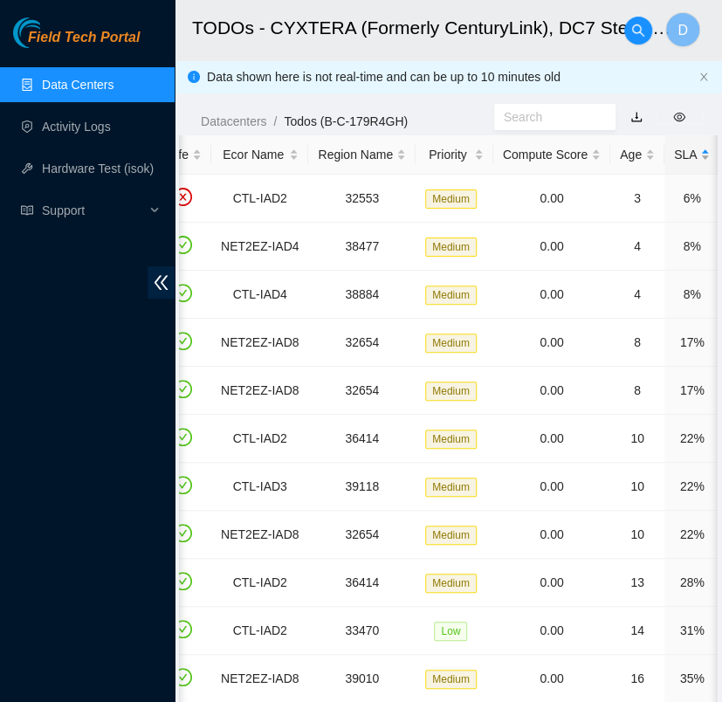
click at [677, 160] on div "SLA" at bounding box center [692, 154] width 36 height 19
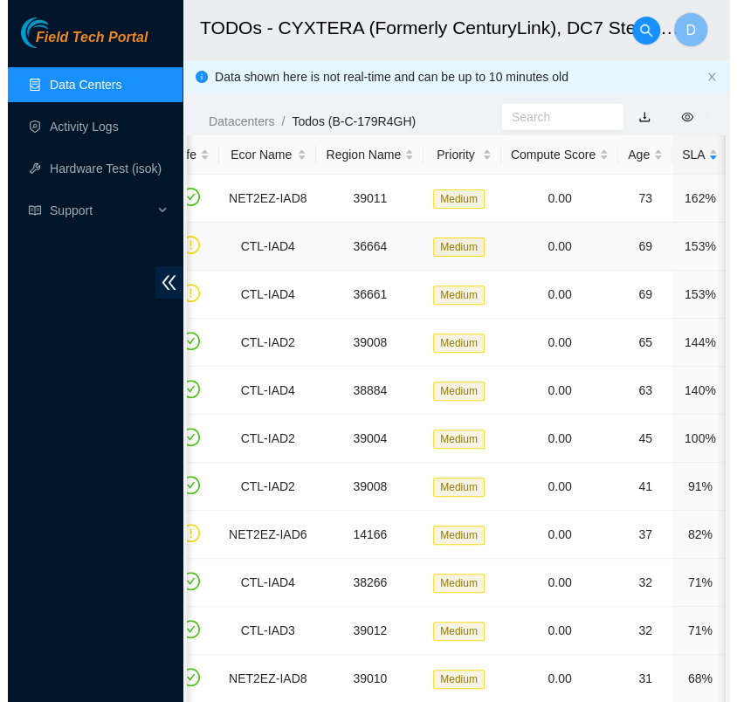
scroll to position [0, 0]
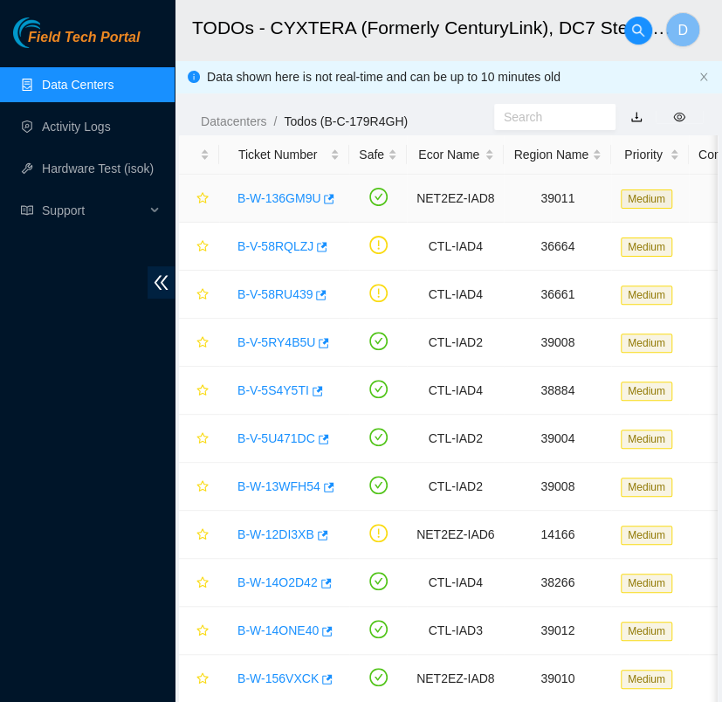
click at [276, 204] on link "B-W-136GM9U" at bounding box center [279, 198] width 83 height 14
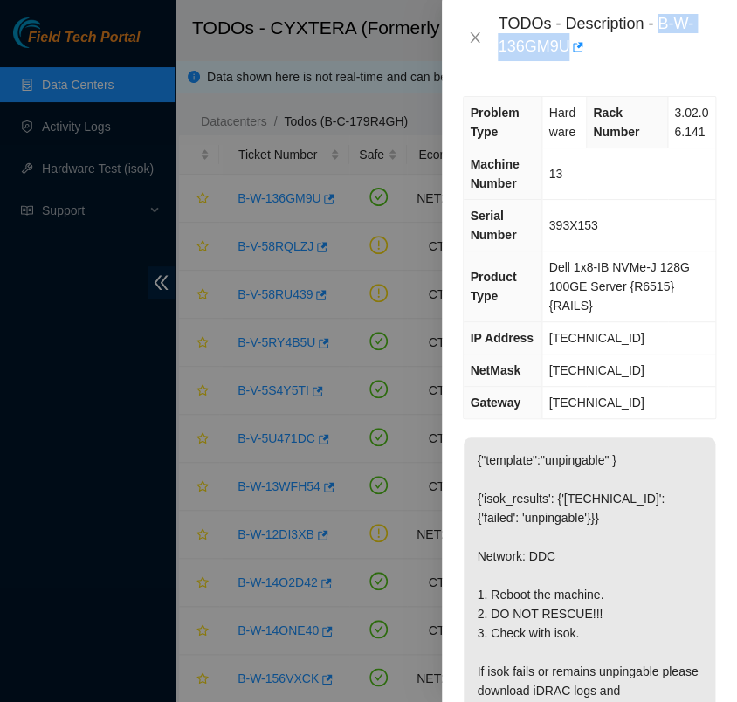
drag, startPoint x: 567, startPoint y: 44, endPoint x: 657, endPoint y: 17, distance: 93.7
click at [657, 17] on div "TODOs - Description - B-W-136GM9U" at bounding box center [607, 37] width 218 height 47
copy div "B-W-136GM9U"
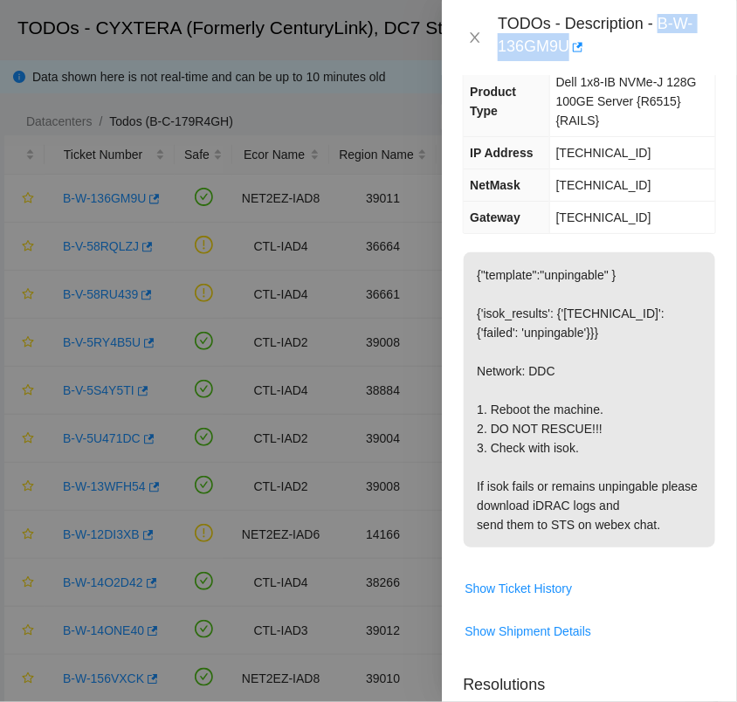
scroll to position [256, 0]
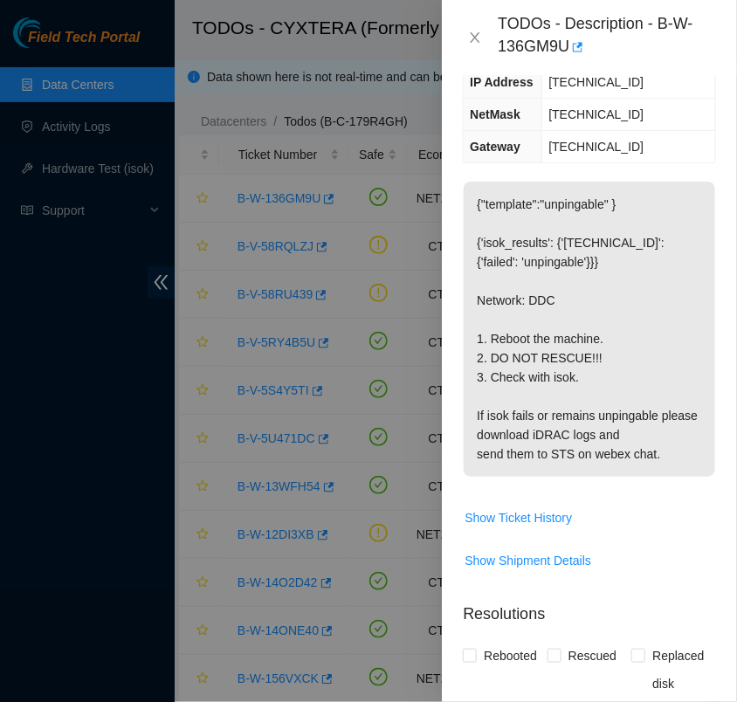
click at [626, 303] on p "{"template":"unpingable" } {'isok_results': {'23.220.148.35': {'failed': 'unpin…" at bounding box center [590, 329] width 252 height 295
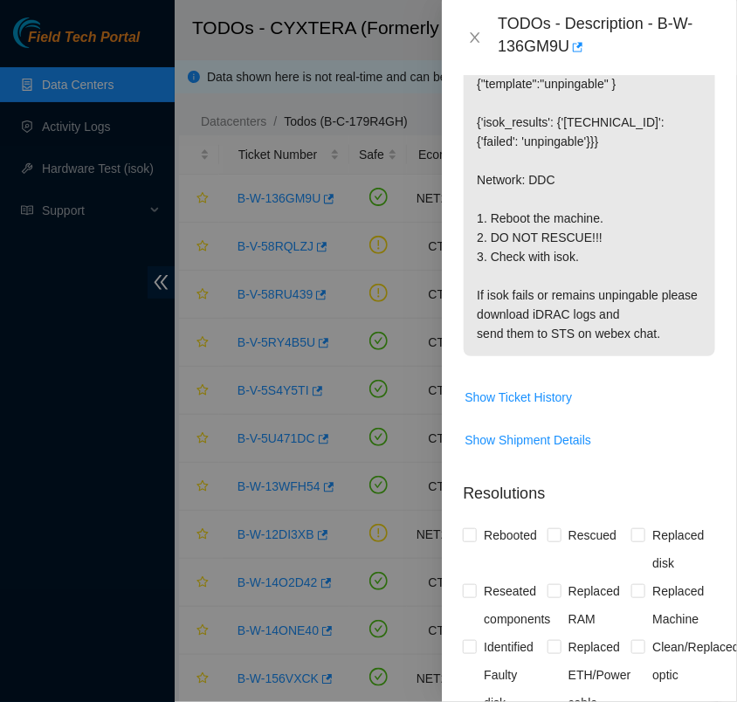
scroll to position [783, 0]
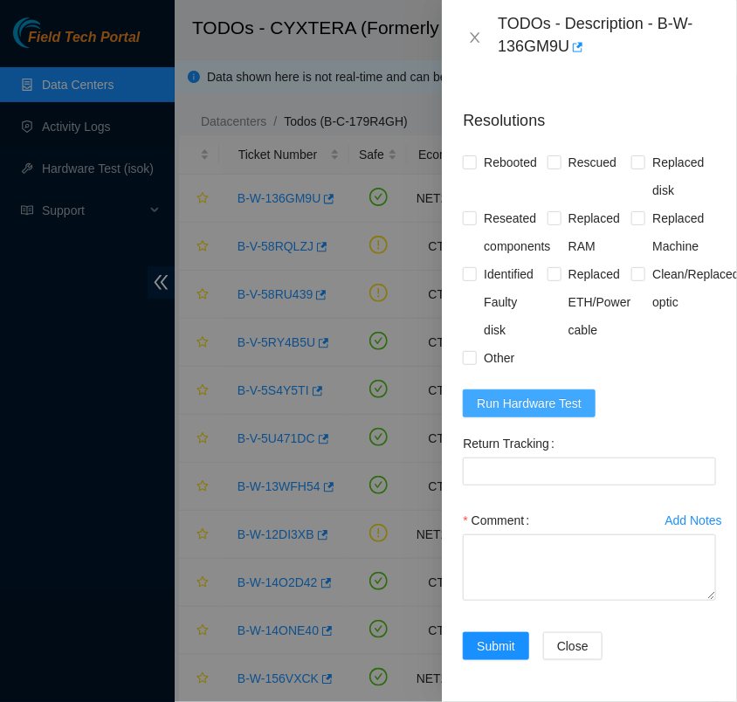
click at [508, 397] on span "Run Hardware Test" at bounding box center [529, 403] width 105 height 19
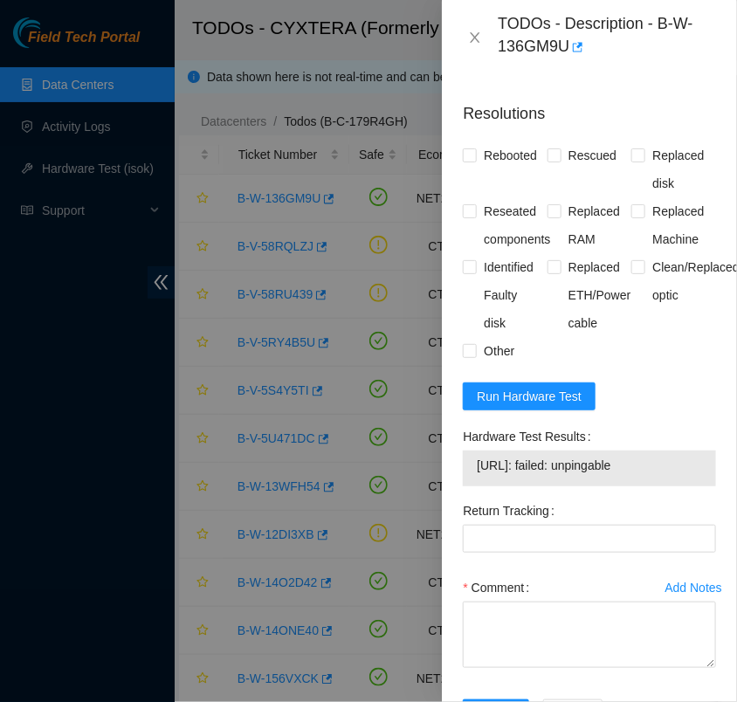
scroll to position [779, 0]
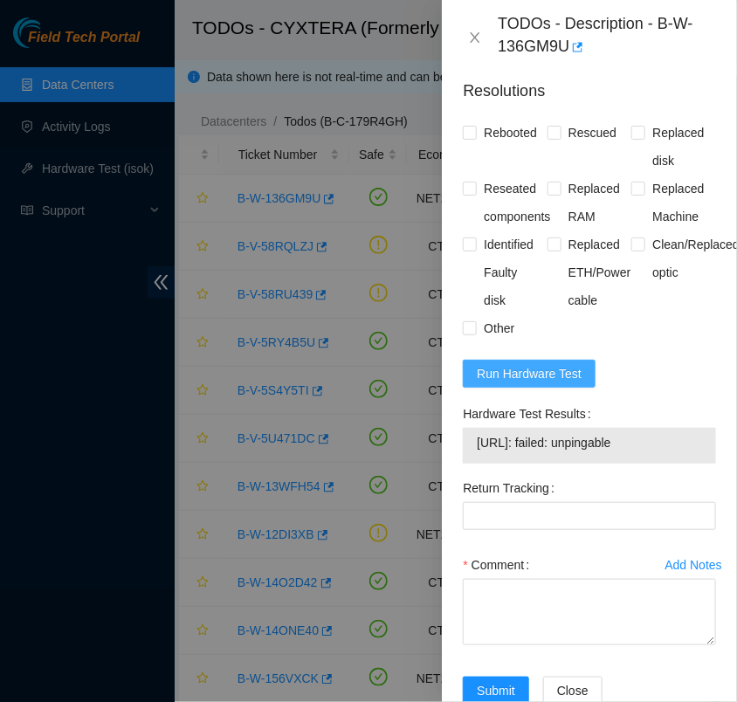
click at [569, 384] on span "Run Hardware Test" at bounding box center [529, 373] width 105 height 19
drag, startPoint x: 619, startPoint y: 460, endPoint x: 475, endPoint y: 470, distance: 143.7
click at [476, 460] on td "23.220.148.35: passed: ok" at bounding box center [589, 445] width 227 height 27
copy span "23.220.148.35: passed: ok"
click at [469, 138] on input "Rebooted" at bounding box center [469, 132] width 12 height 12
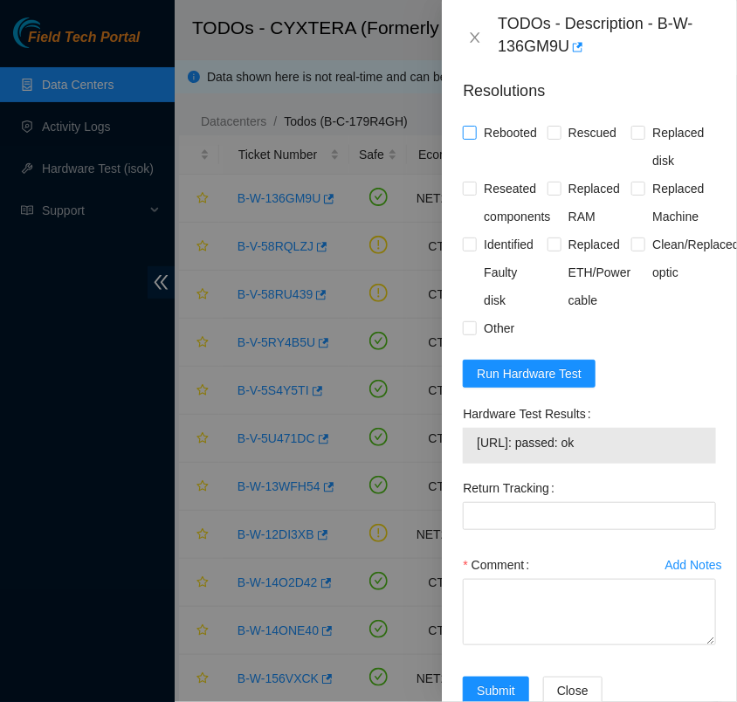
checkbox input "true"
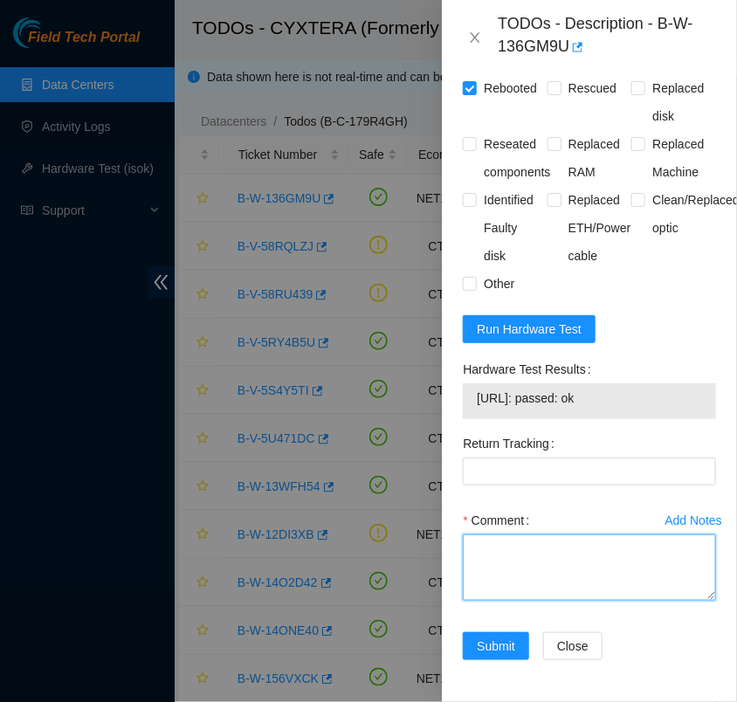
click at [510, 535] on textarea "Comment" at bounding box center [589, 568] width 253 height 66
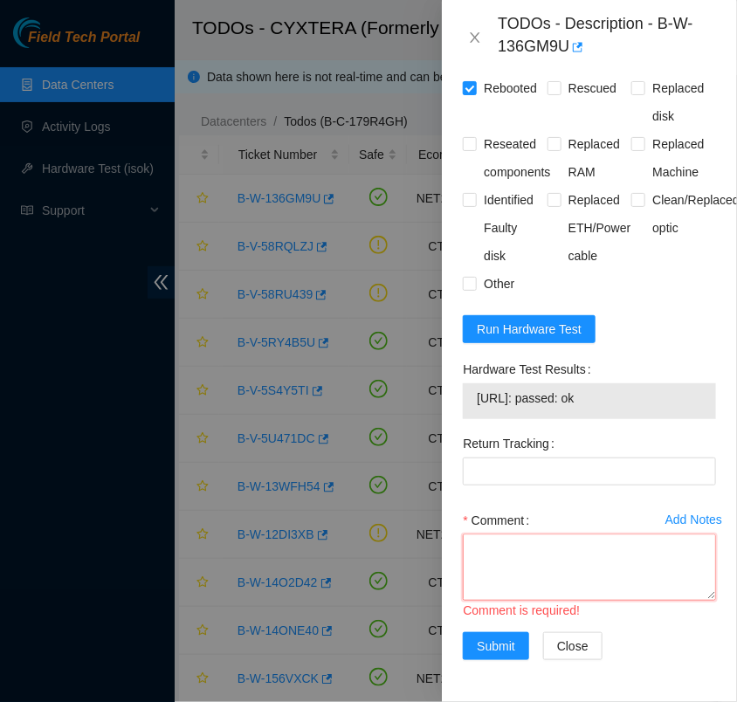
paste textarea "- verified rack and machine sn - powered down server safely - power cycle for 5…"
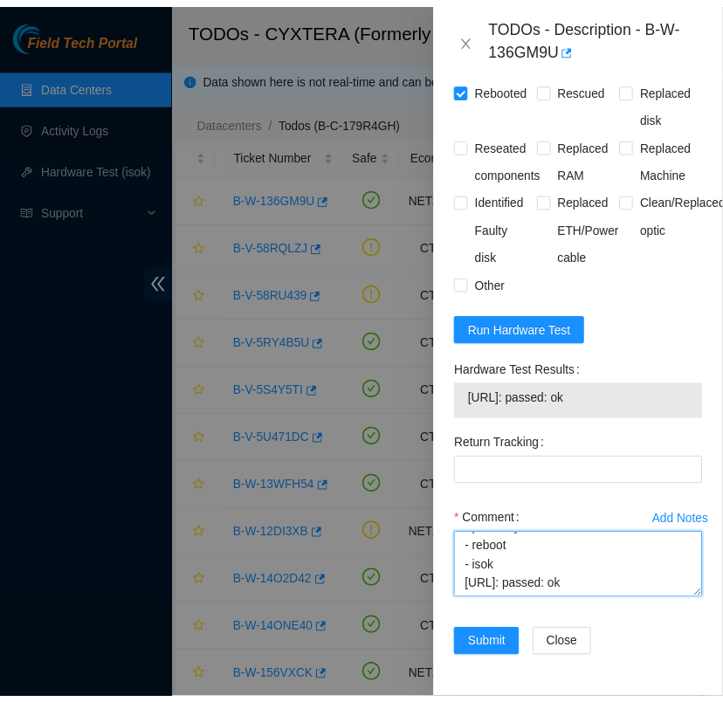
scroll to position [168, 0]
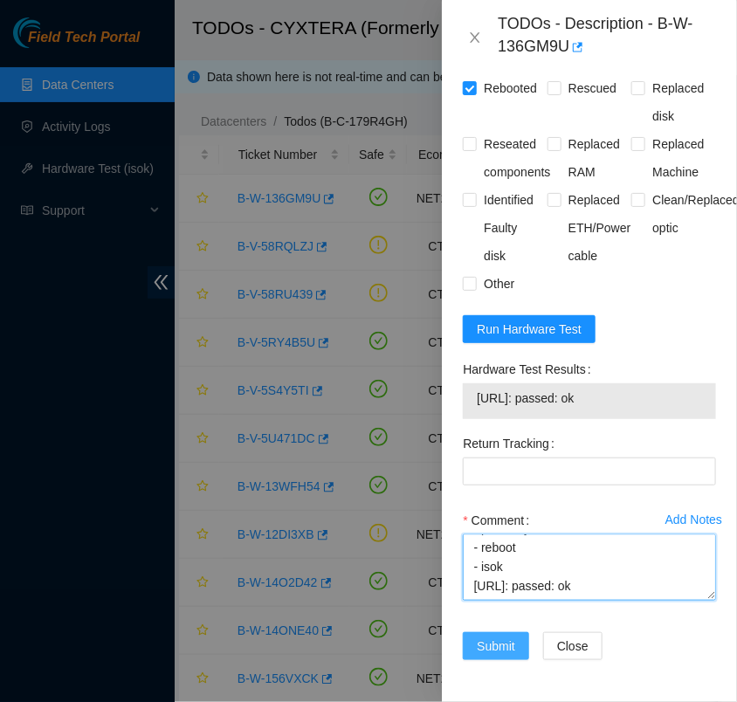
type textarea "- verified rack and machine sn - powered down server safely - power cycle for 5…"
click at [499, 643] on button "Submit" at bounding box center [496, 646] width 66 height 28
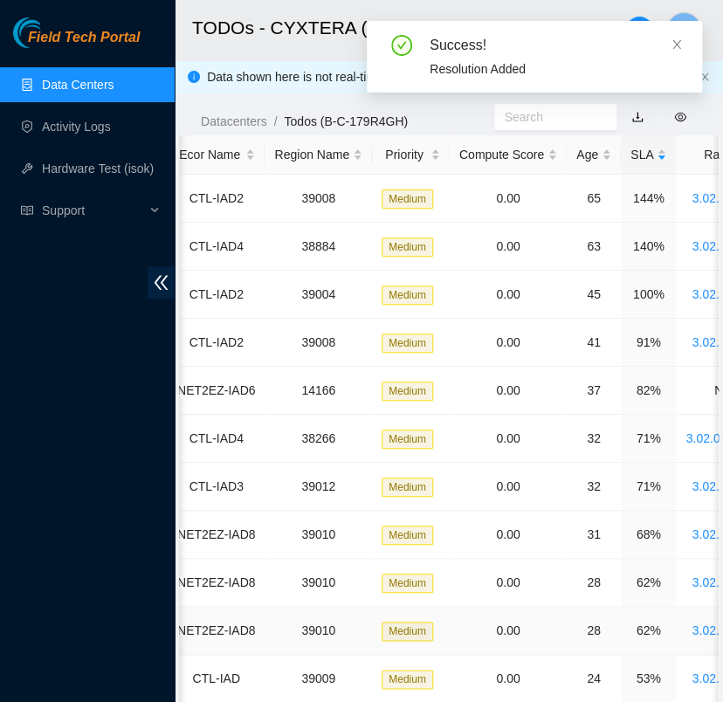
scroll to position [0, 249]
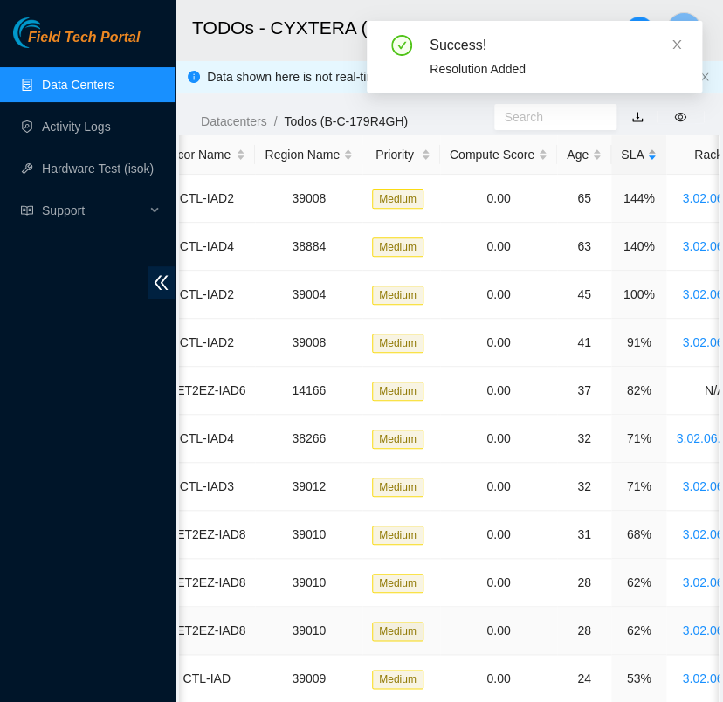
click at [629, 161] on div "SLA" at bounding box center [639, 154] width 36 height 19
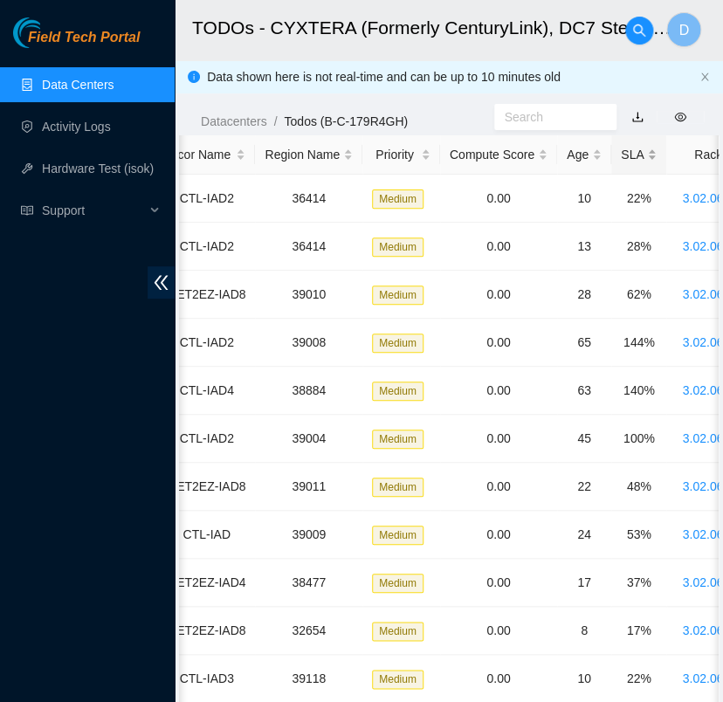
click at [629, 161] on div "SLA" at bounding box center [639, 154] width 36 height 19
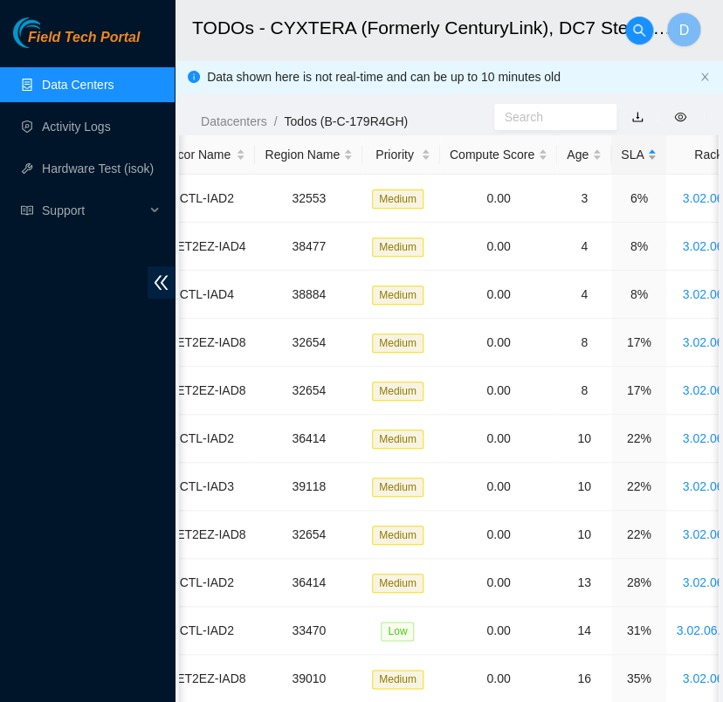
click at [629, 161] on div "SLA" at bounding box center [639, 154] width 36 height 19
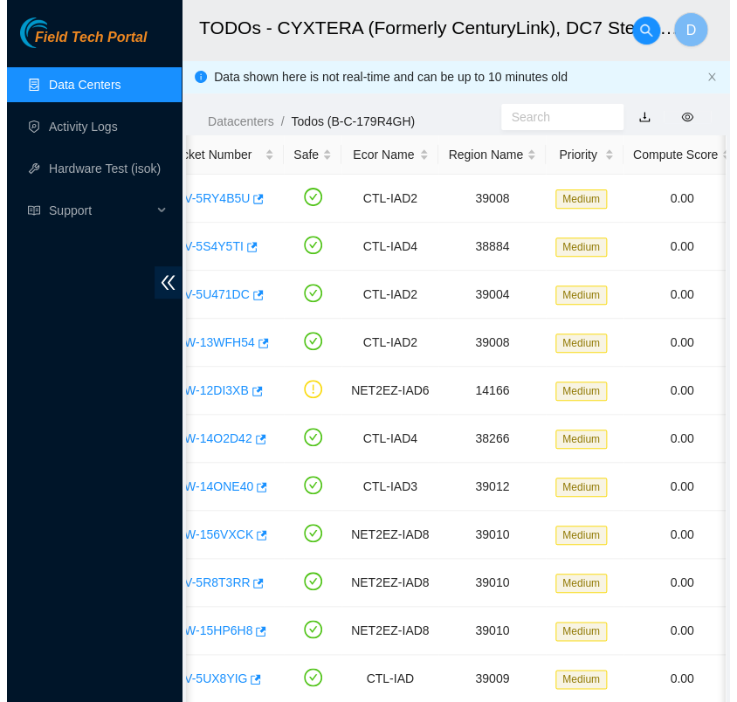
scroll to position [0, 0]
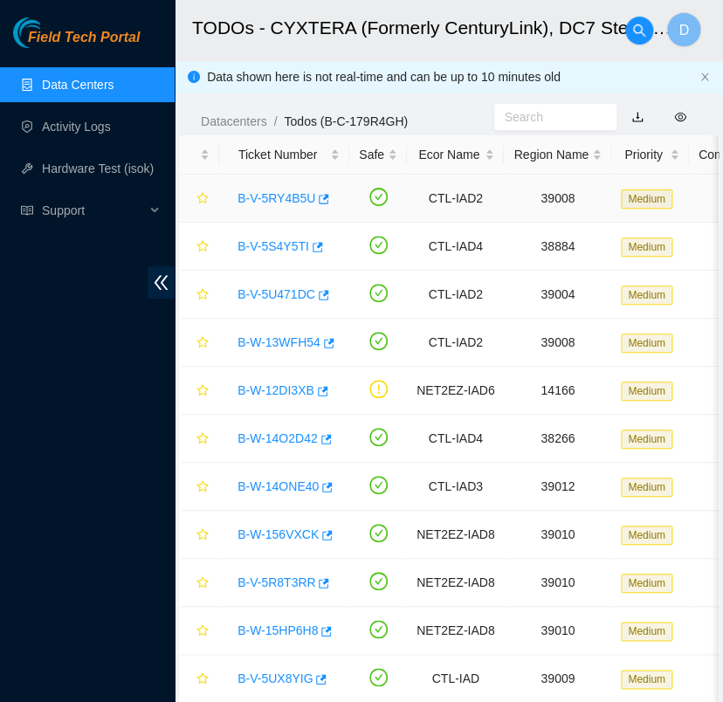
click at [285, 197] on link "B-V-5RY4B5U" at bounding box center [277, 198] width 78 height 14
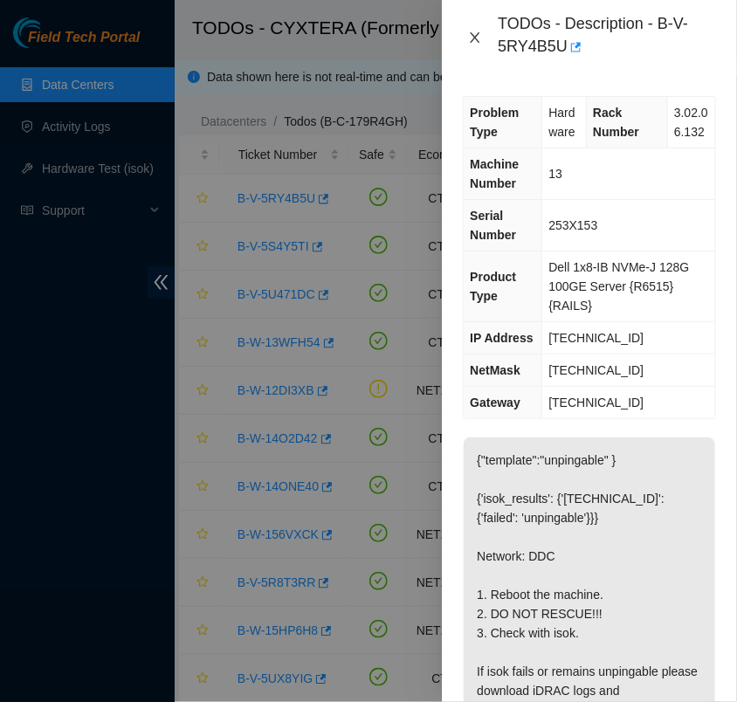
click at [477, 35] on icon "close" at bounding box center [476, 37] width 10 height 10
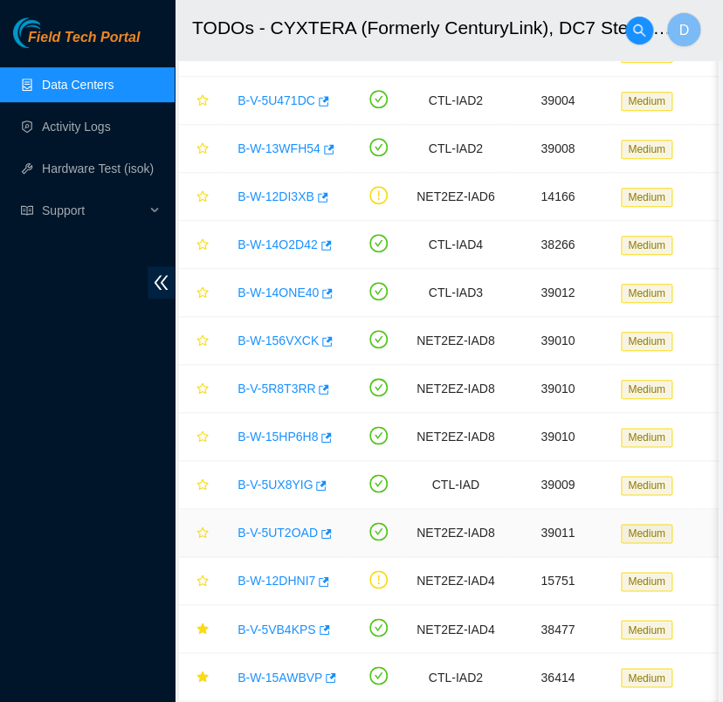
click at [286, 526] on link "B-V-5UT2OAD" at bounding box center [278, 533] width 80 height 14
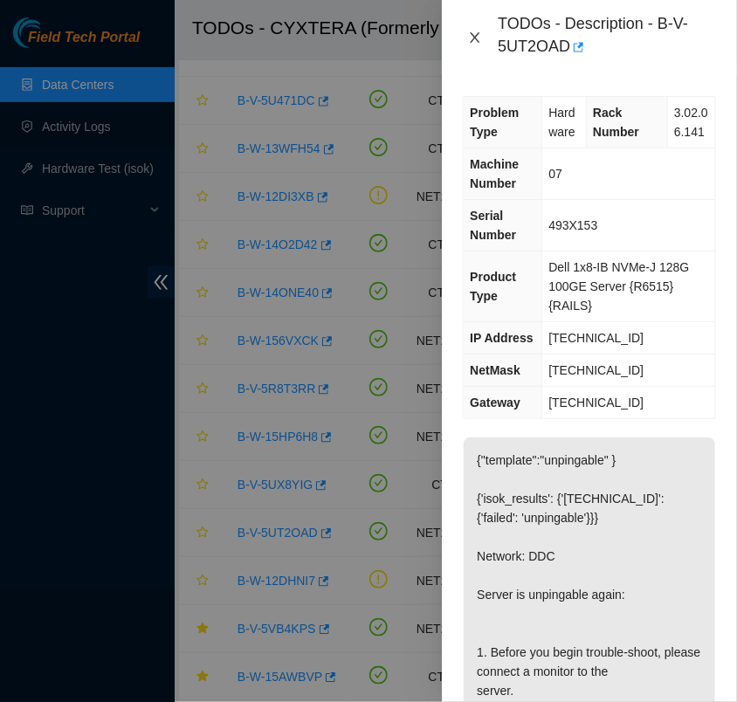
click at [473, 37] on icon "close" at bounding box center [475, 38] width 14 height 14
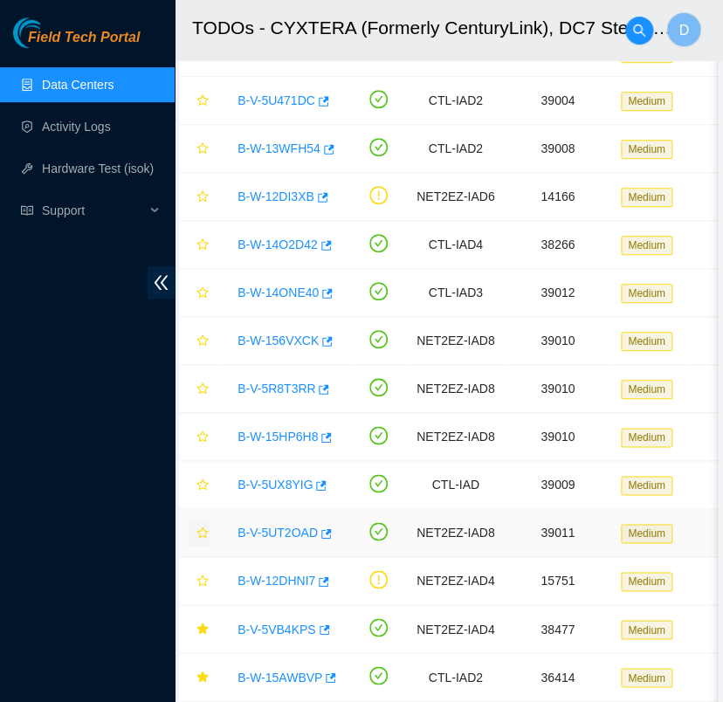
click at [203, 527] on icon "star" at bounding box center [202, 532] width 11 height 11
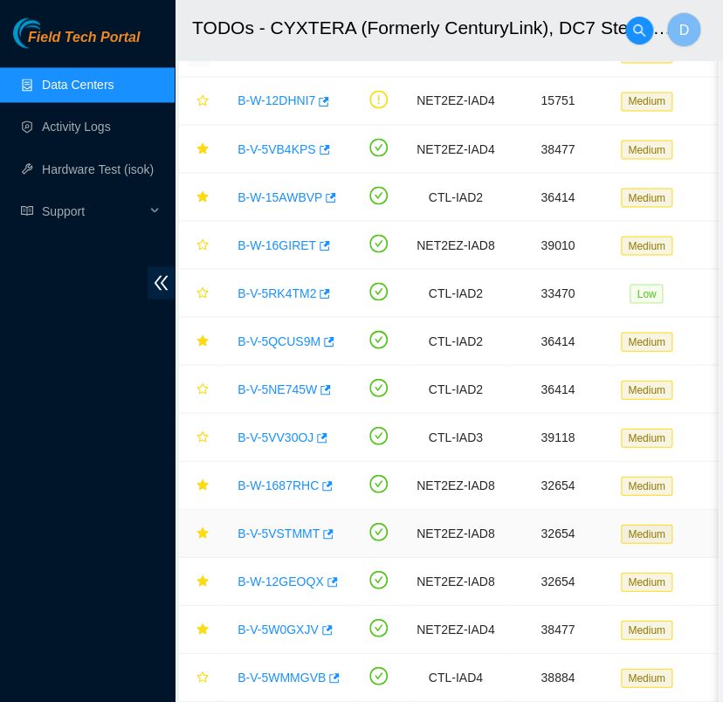
click at [260, 526] on link "B-V-5VSTMMT" at bounding box center [279, 533] width 82 height 14
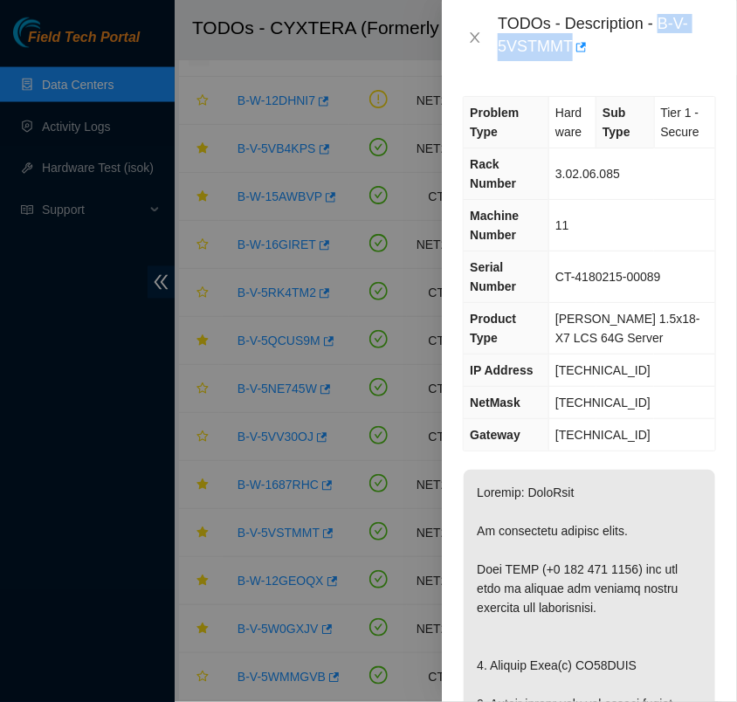
drag, startPoint x: 658, startPoint y: 20, endPoint x: 685, endPoint y: 45, distance: 37.1
click at [685, 45] on div "TODOs - Description - B-V-5VSTMMT" at bounding box center [607, 37] width 218 height 47
copy div "B-V-5VSTMMT"
click at [475, 37] on icon "close" at bounding box center [476, 37] width 10 height 10
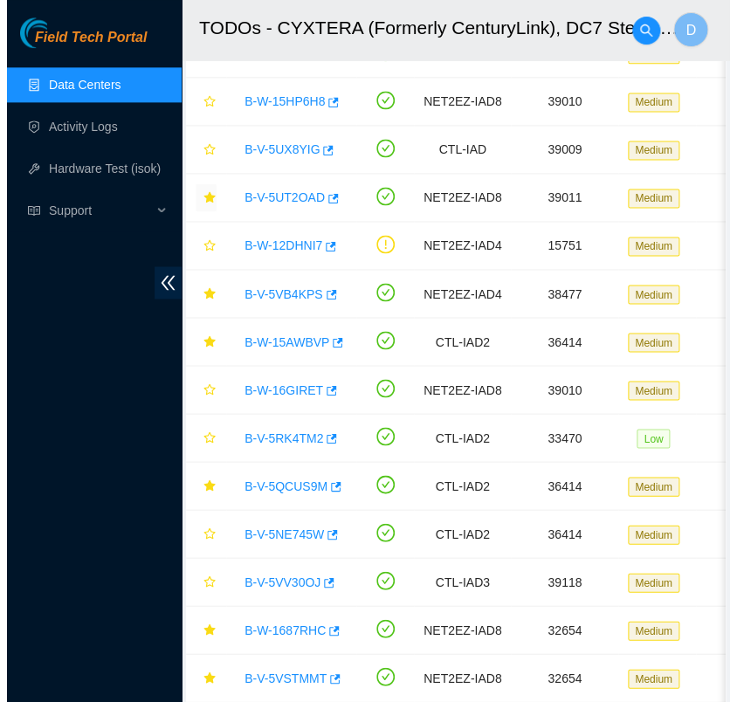
scroll to position [520, 0]
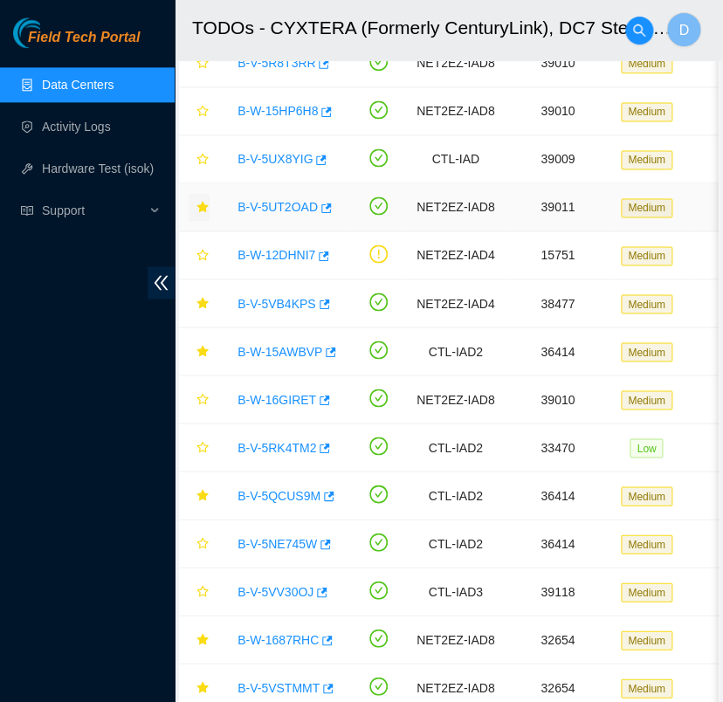
click at [295, 200] on link "B-V-5UT2OAD" at bounding box center [278, 207] width 80 height 14
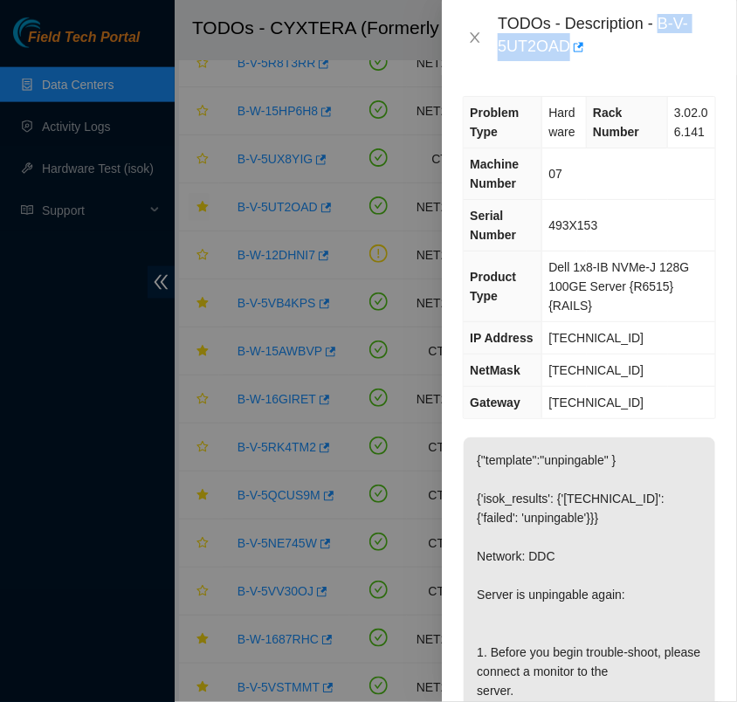
drag, startPoint x: 566, startPoint y: 46, endPoint x: 661, endPoint y: 13, distance: 100.8
click at [661, 14] on div "TODOs - Description - B-V-5UT2OAD" at bounding box center [607, 37] width 218 height 47
copy div "B-V-5UT2OAD"
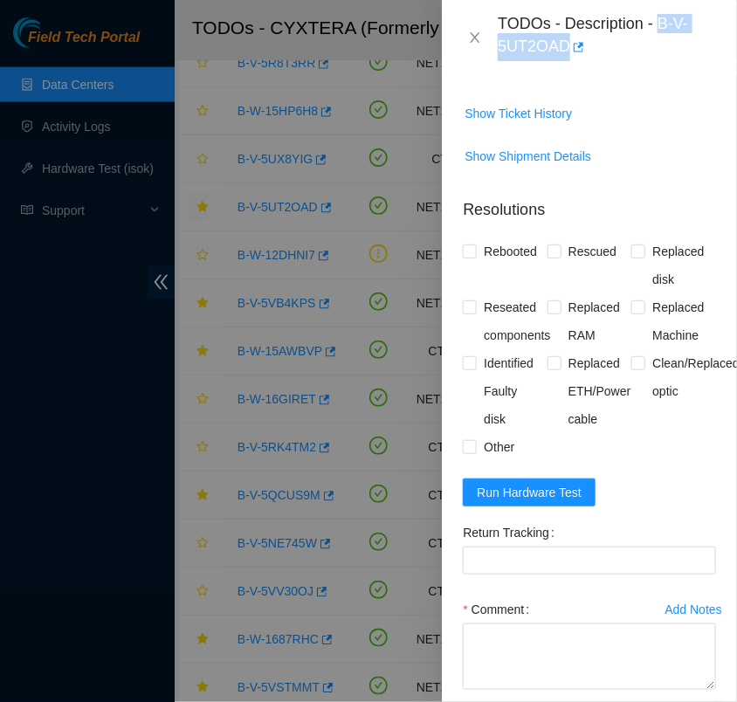
scroll to position [1144, 0]
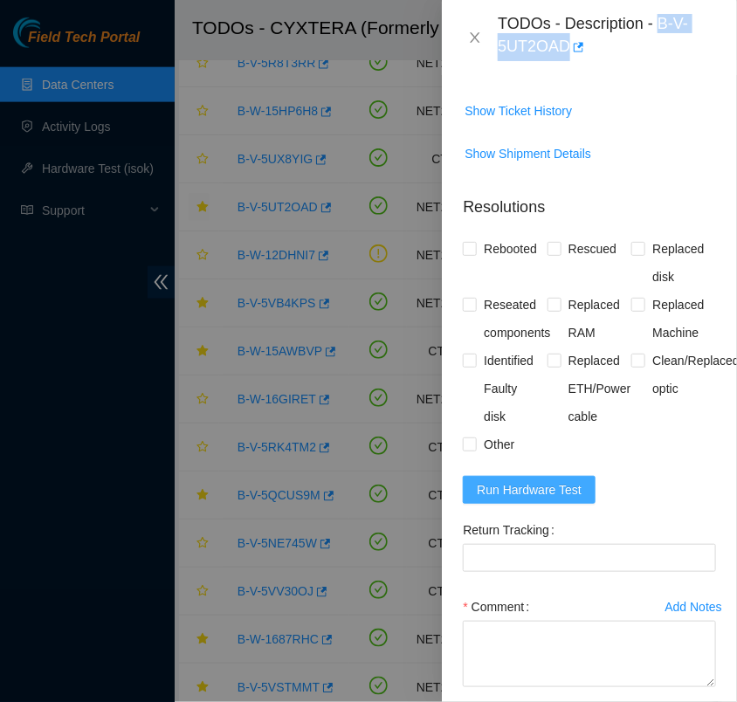
click at [546, 500] on span "Run Hardware Test" at bounding box center [529, 489] width 105 height 19
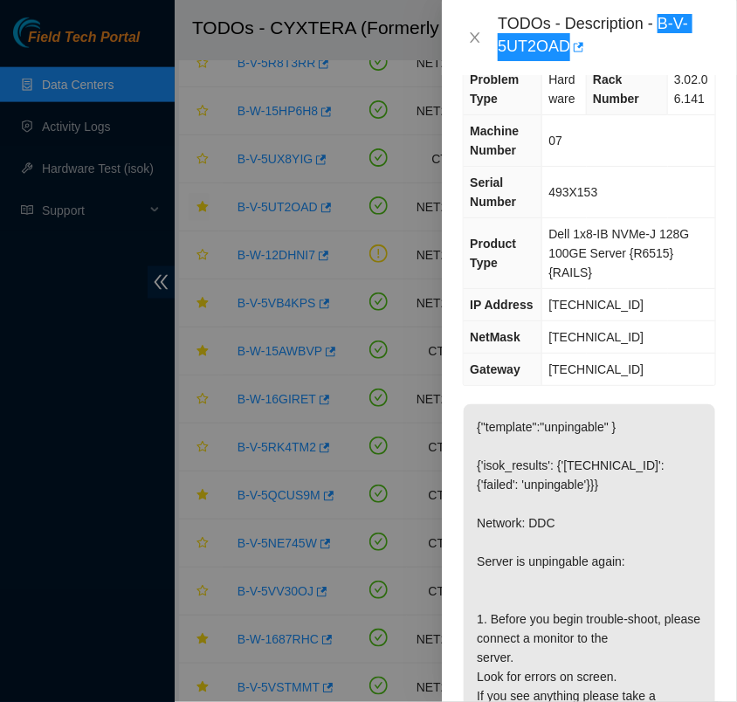
scroll to position [0, 0]
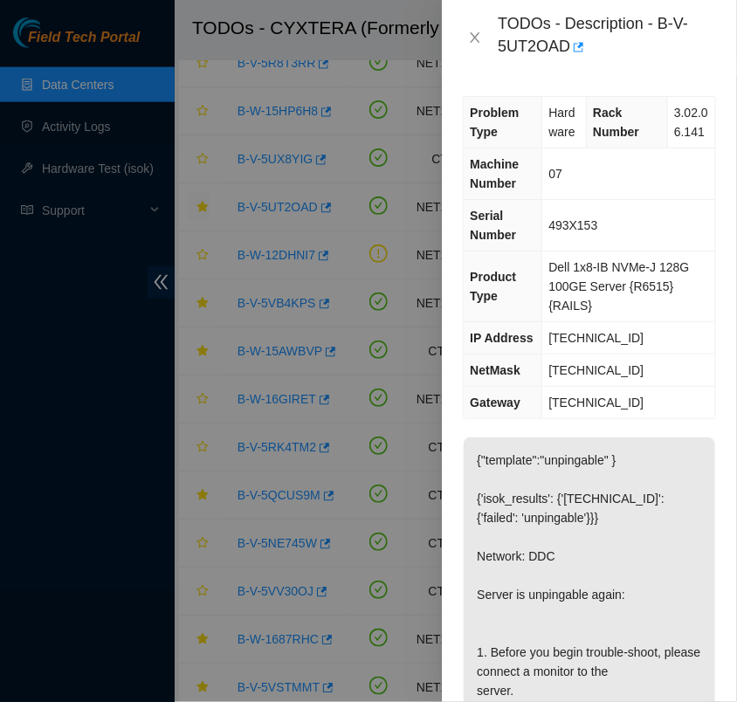
click at [615, 51] on div "TODOs - Description - B-V-5UT2OAD" at bounding box center [607, 37] width 218 height 47
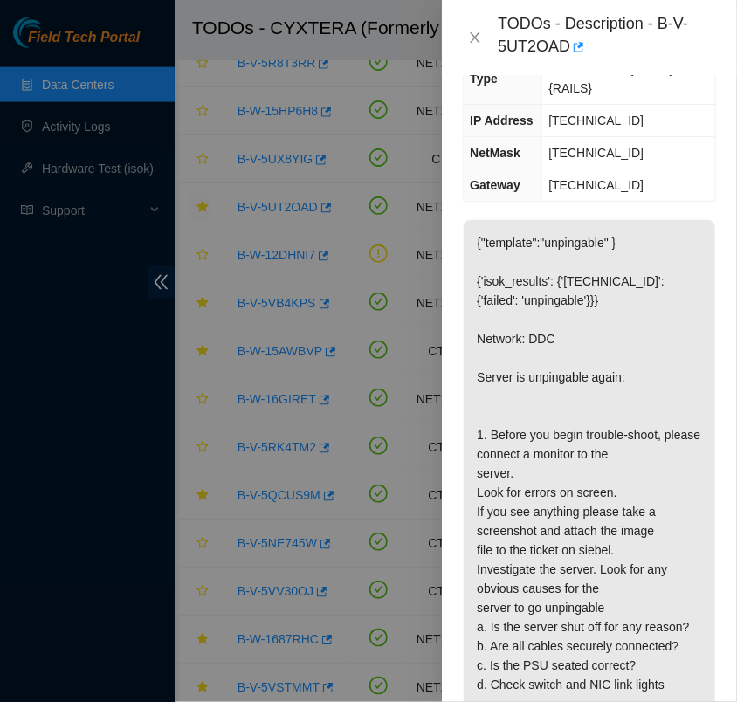
scroll to position [219, 0]
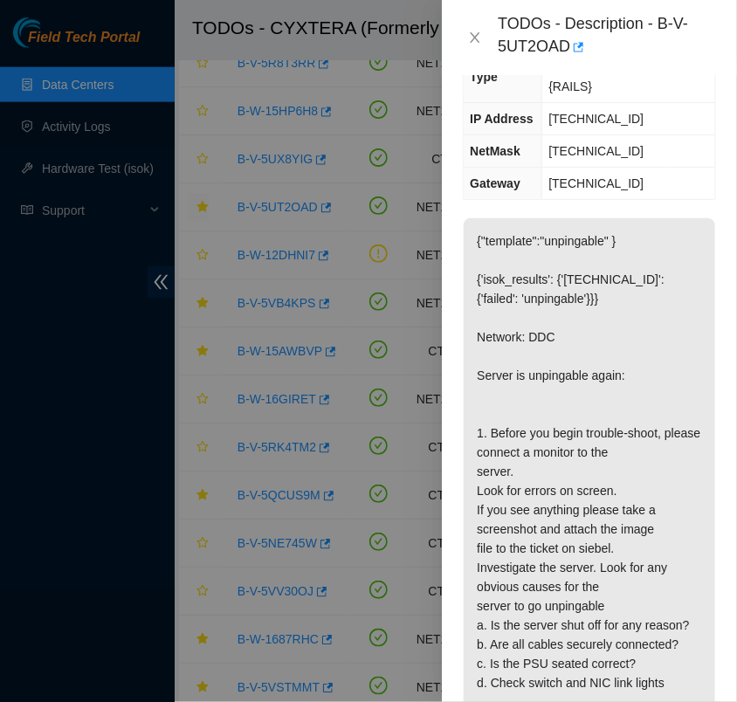
click at [230, 529] on div at bounding box center [368, 351] width 737 height 702
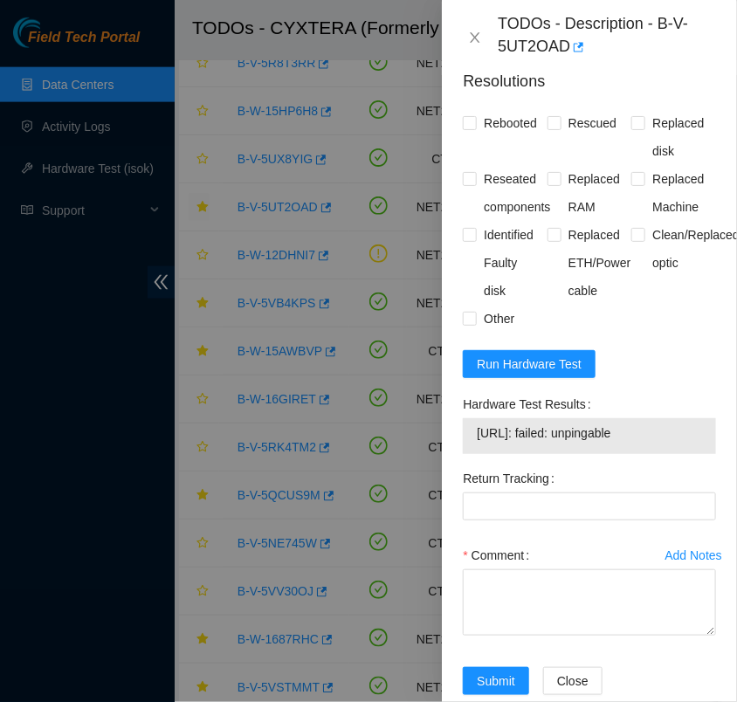
scroll to position [1271, 0]
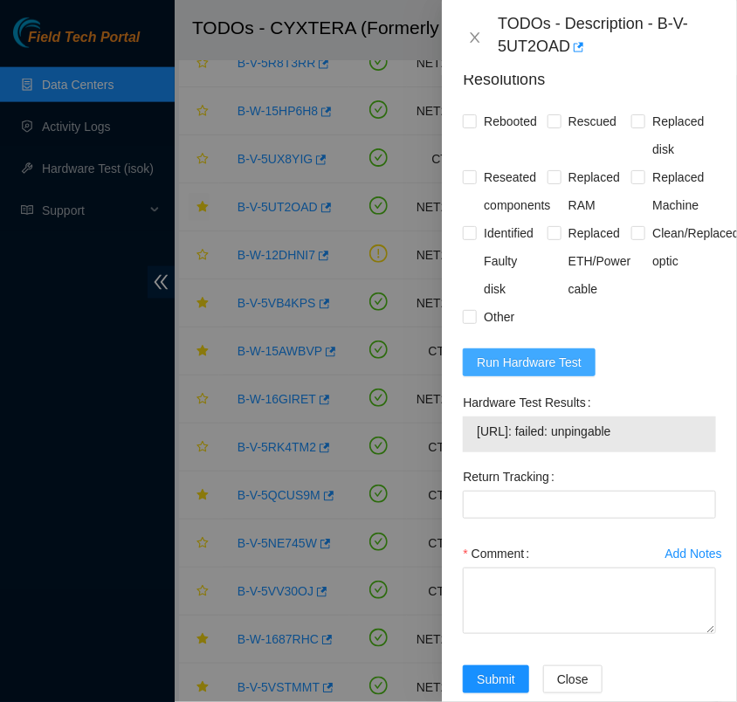
click at [552, 372] on span "Run Hardware Test" at bounding box center [529, 362] width 105 height 19
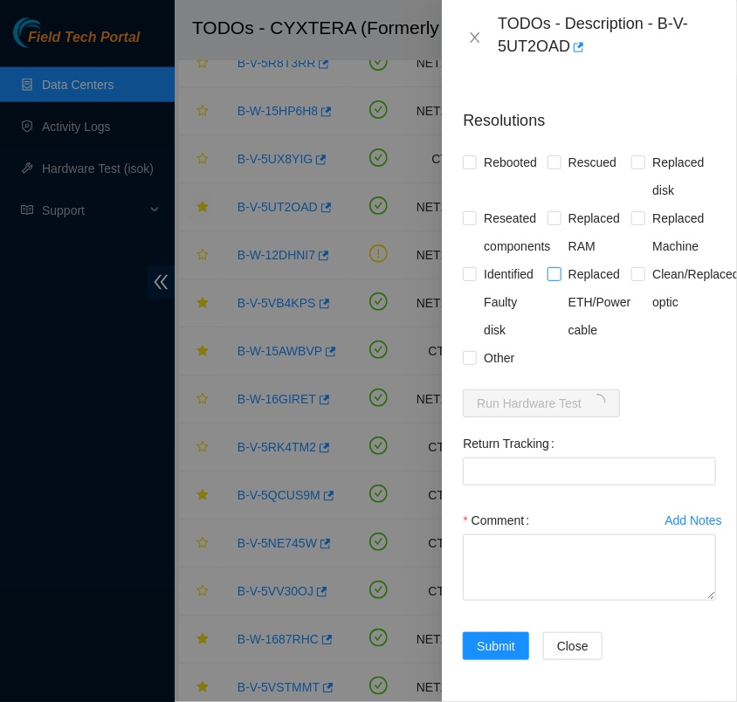
click at [611, 299] on span "Replaced ETH/Power cable" at bounding box center [600, 302] width 77 height 84
click at [560, 280] on input "Replaced ETH/Power cable" at bounding box center [554, 273] width 12 height 12
click at [549, 270] on input "Replaced ETH/Power cable" at bounding box center [554, 273] width 12 height 12
checkbox input "false"
click at [473, 155] on input "Rebooted" at bounding box center [469, 161] width 12 height 12
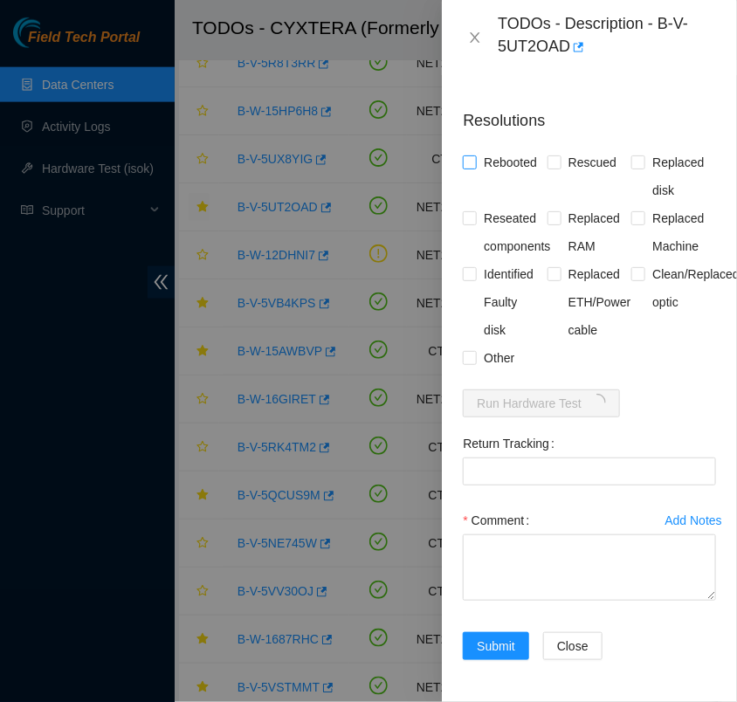
checkbox input "true"
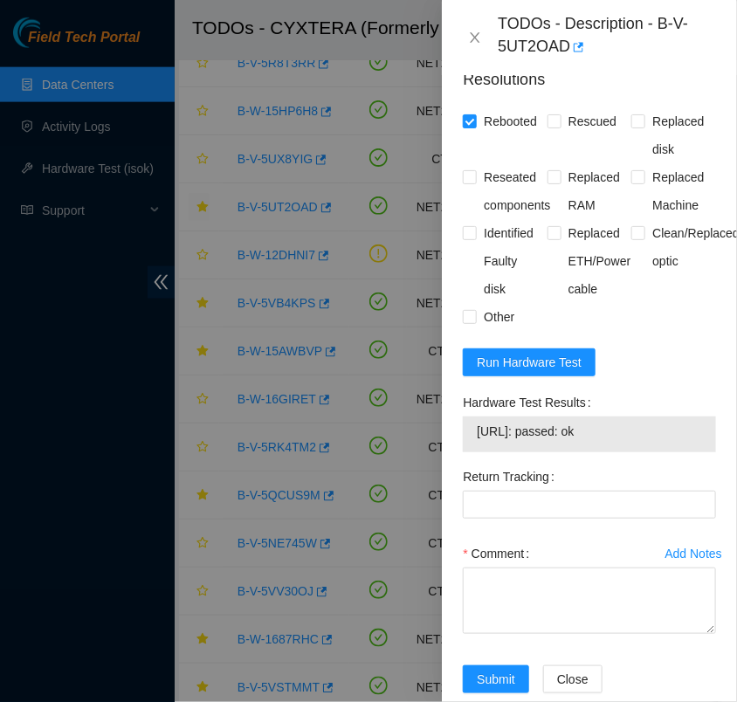
drag, startPoint x: 619, startPoint y: 466, endPoint x: 477, endPoint y: 482, distance: 143.3
click at [477, 448] on td "23.220.148.29: passed: ok" at bounding box center [589, 434] width 227 height 27
copy span "23.220.148.29: passed: ok"
click at [478, 634] on textarea "Comment" at bounding box center [589, 601] width 253 height 66
paste textarea "- verified rack and machine sn - connect monitor, on config screen - all cables…"
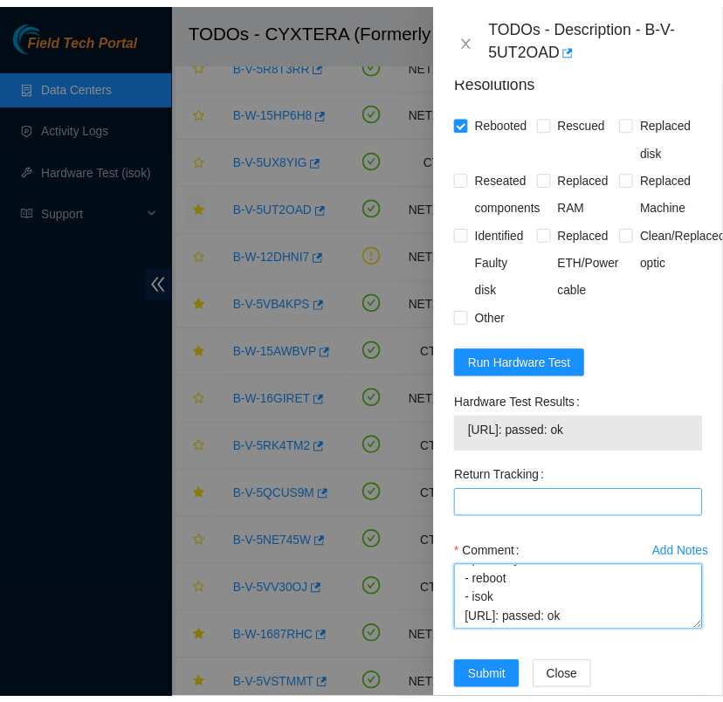
scroll to position [1356, 0]
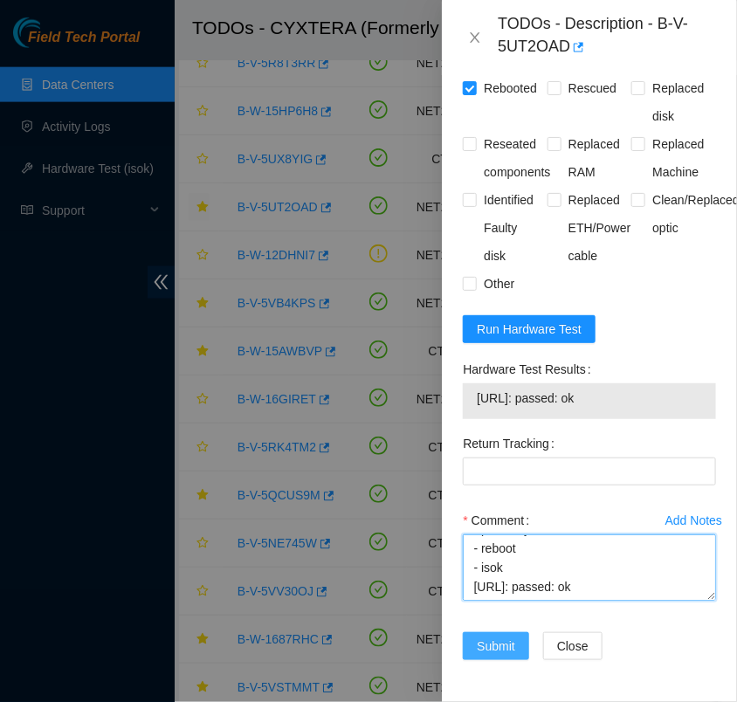
type textarea "- verified rack and machine sn - connect monitor, on config screen - all cables…"
click at [507, 637] on span "Submit" at bounding box center [496, 646] width 38 height 19
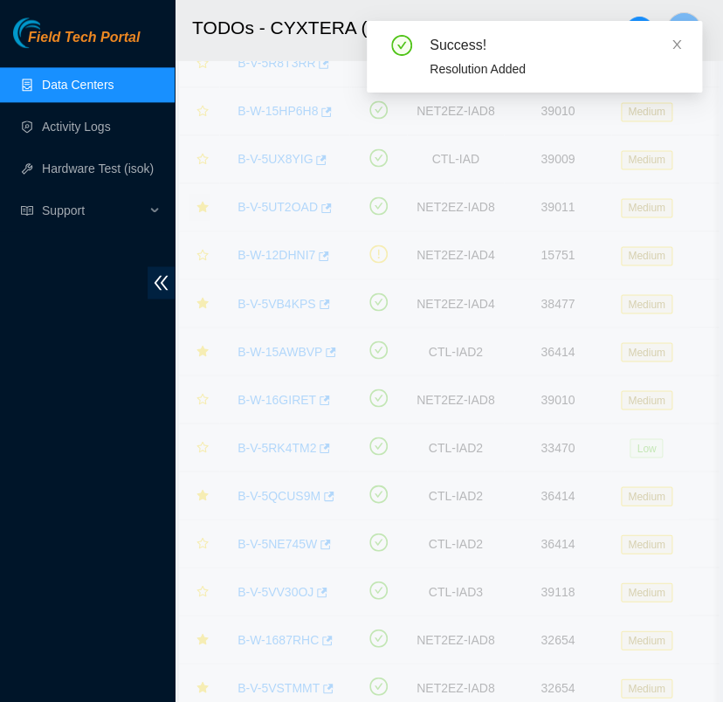
scroll to position [439, 0]
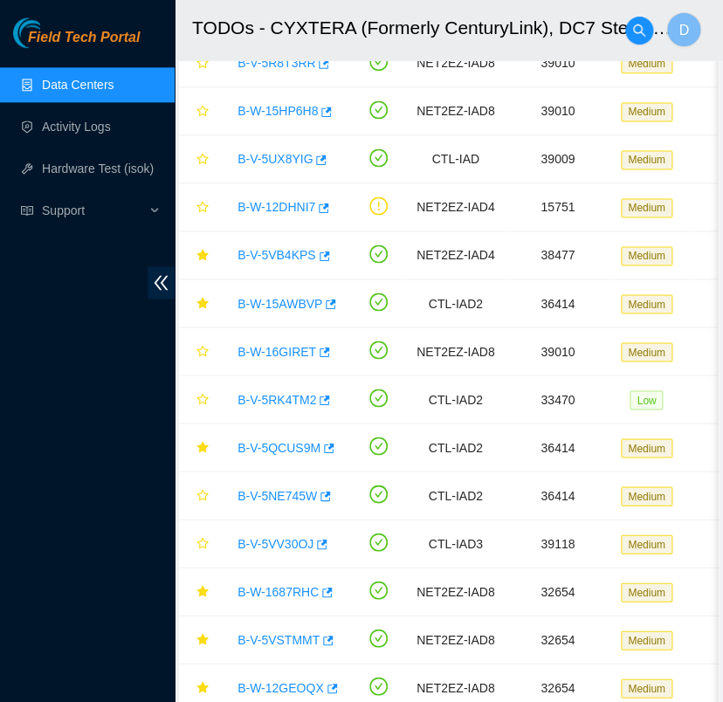
click at [78, 88] on link "Data Centers" at bounding box center [78, 85] width 72 height 14
